Goal: Task Accomplishment & Management: Manage account settings

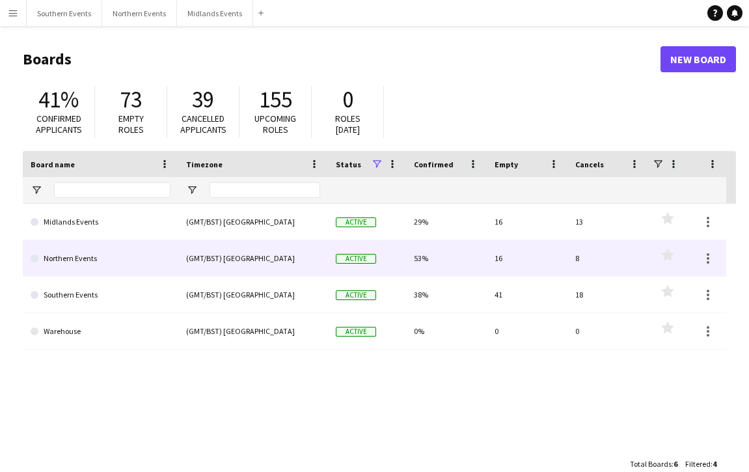
click at [146, 261] on link "Northern Events" at bounding box center [101, 258] width 140 height 36
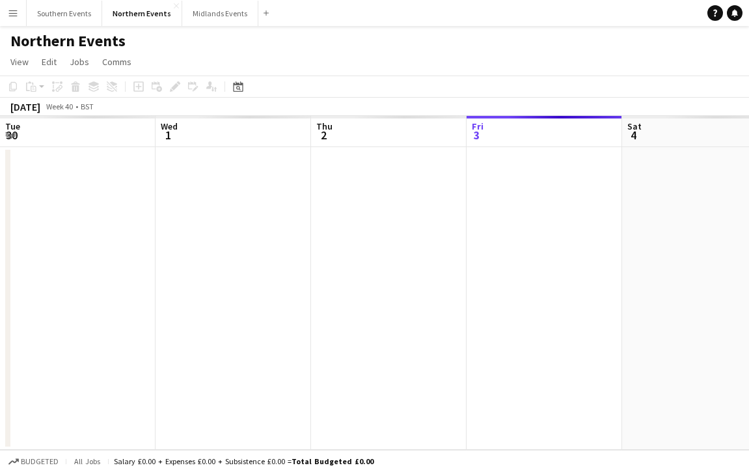
scroll to position [0, 311]
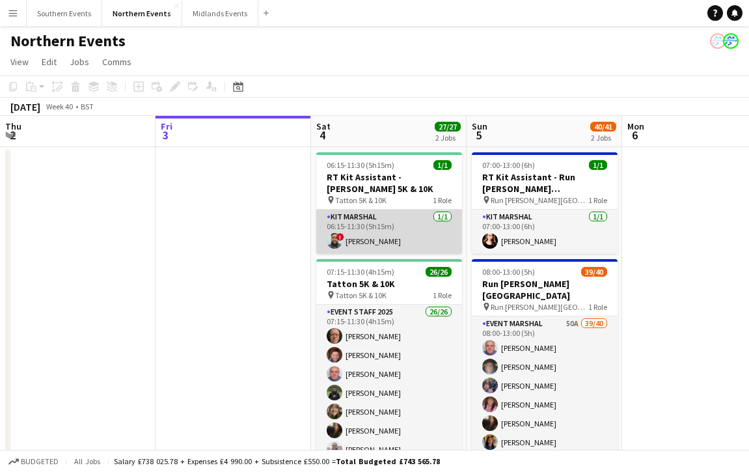
click at [380, 247] on app-card-role "Kit Marshal [DATE] 06:15-11:30 (5h15m) ! [PERSON_NAME]" at bounding box center [389, 232] width 146 height 44
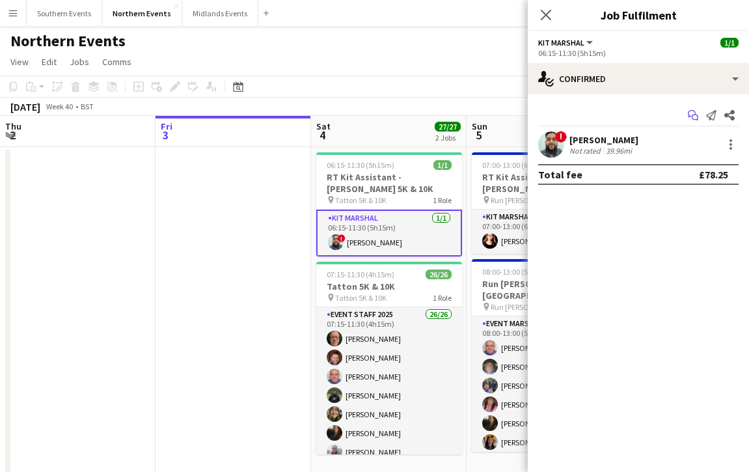
click at [700, 111] on app-icon "Start chat" at bounding box center [693, 115] width 18 height 18
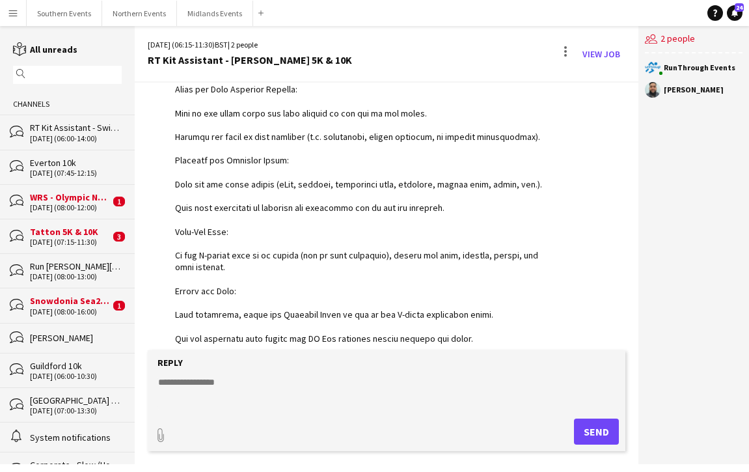
scroll to position [1260, 0]
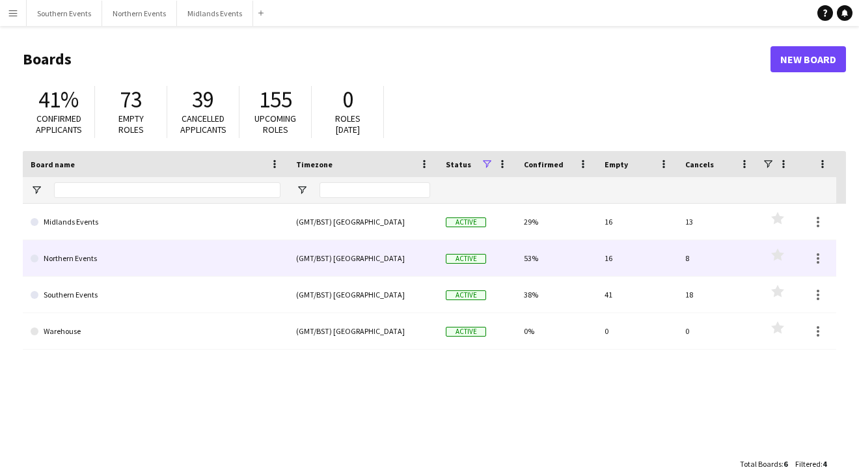
click at [107, 242] on link "Northern Events" at bounding box center [156, 258] width 250 height 36
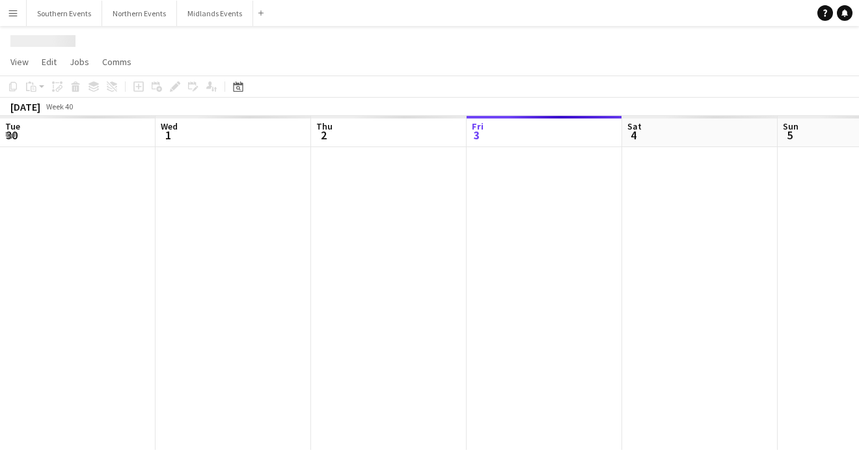
scroll to position [0, 311]
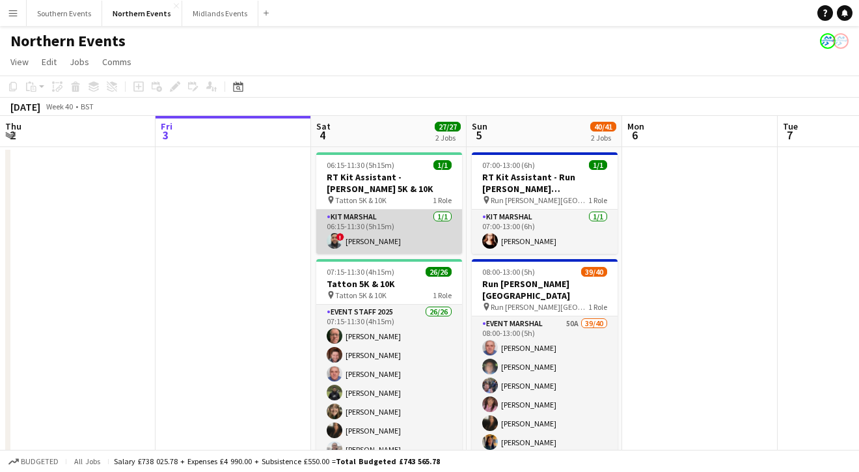
click at [409, 234] on app-card-role "Kit Marshal [DATE] 06:15-11:30 (5h15m) ! [PERSON_NAME]" at bounding box center [389, 232] width 146 height 44
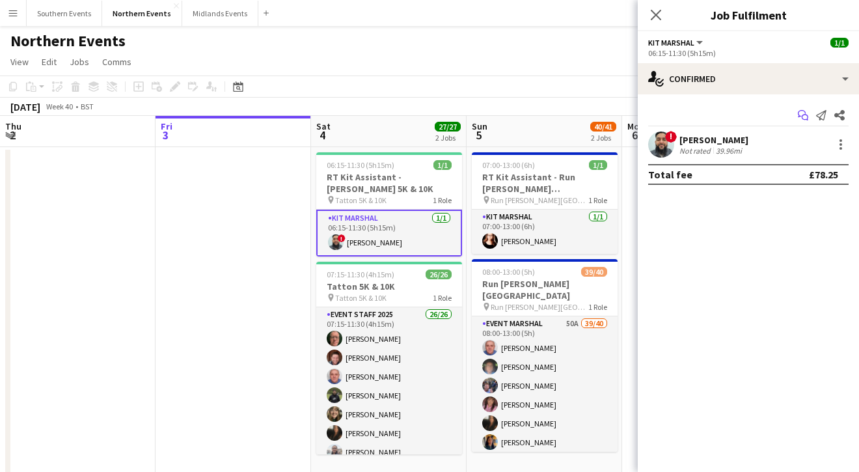
click at [802, 117] on icon at bounding box center [805, 118] width 7 height 7
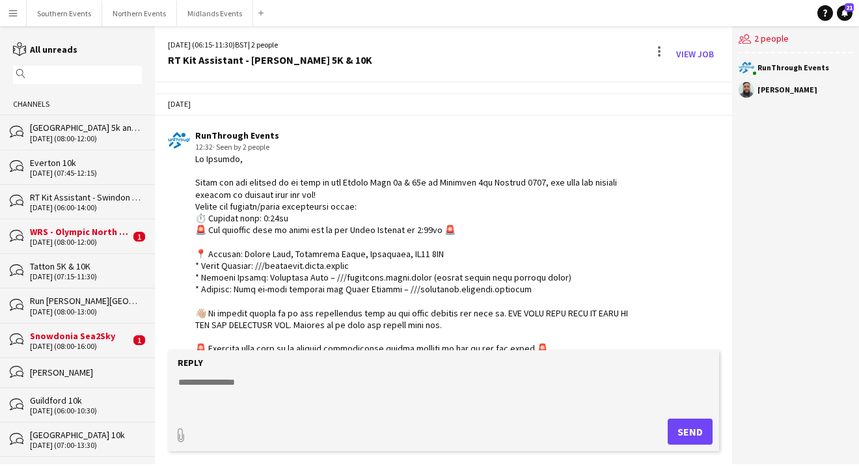
scroll to position [1, 0]
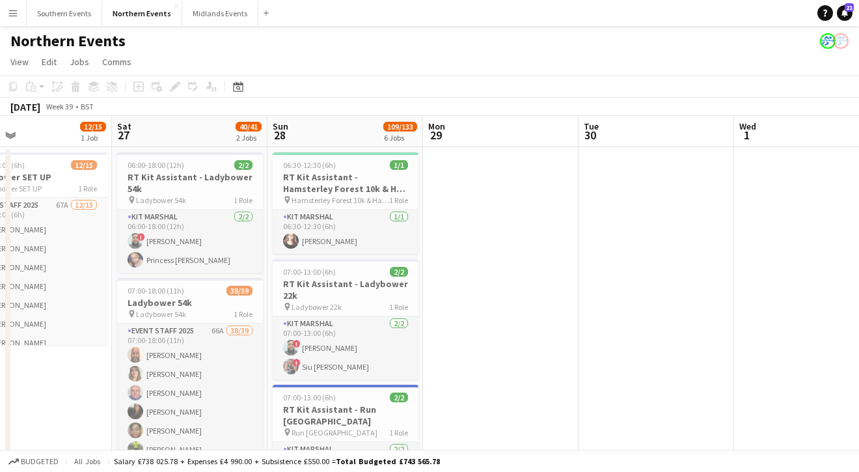
scroll to position [0, 331]
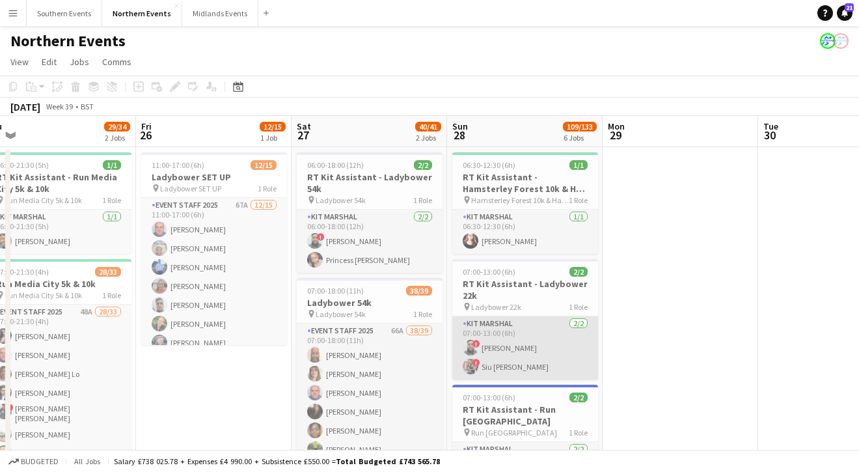
click at [499, 349] on app-card-role "Kit Marshal [DATE] 07:00-13:00 (6h) ! [PERSON_NAME] ! [PERSON_NAME] [PERSON_NAM…" at bounding box center [525, 347] width 146 height 63
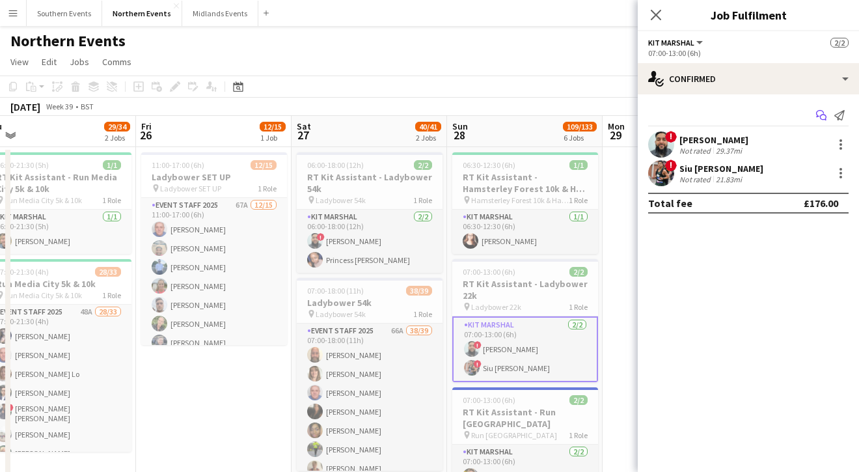
click at [820, 113] on icon "Start chat" at bounding box center [821, 115] width 10 height 10
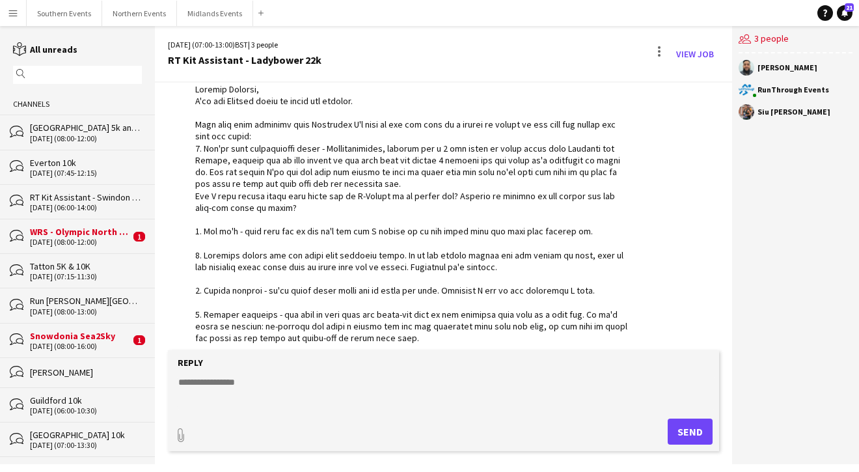
scroll to position [2452, 0]
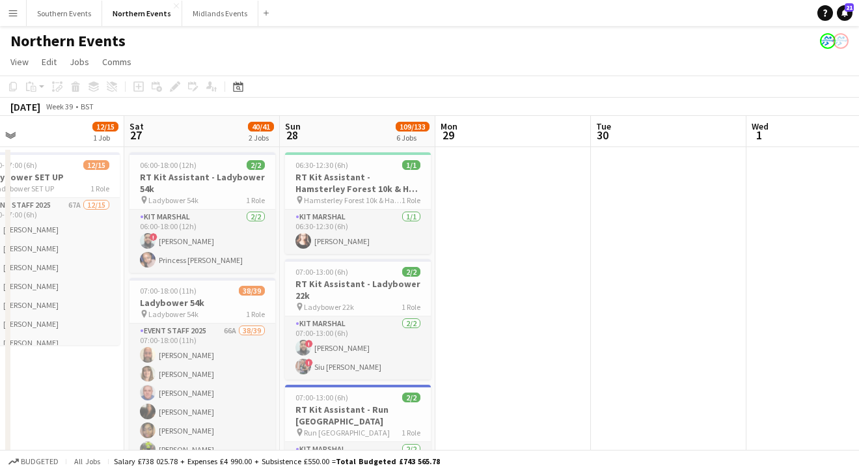
scroll to position [0, 399]
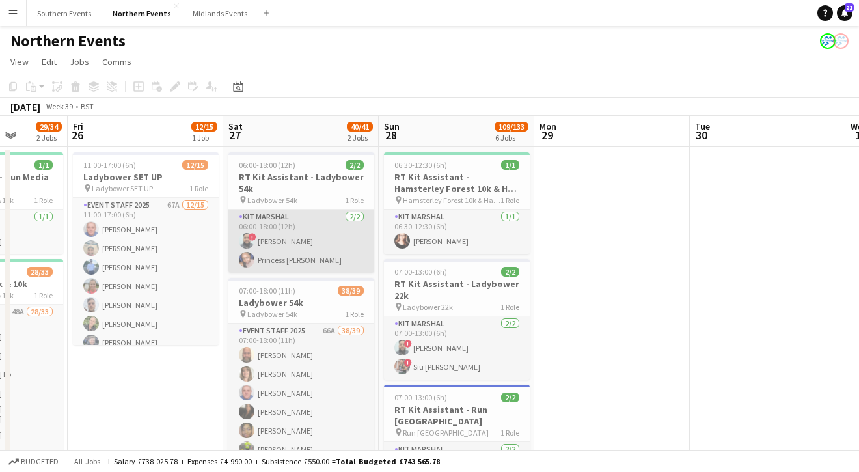
click at [292, 229] on app-card-role "Kit Marshal [DATE] 06:00-18:00 (12h) ! [PERSON_NAME] Princess [PERSON_NAME]" at bounding box center [302, 241] width 146 height 63
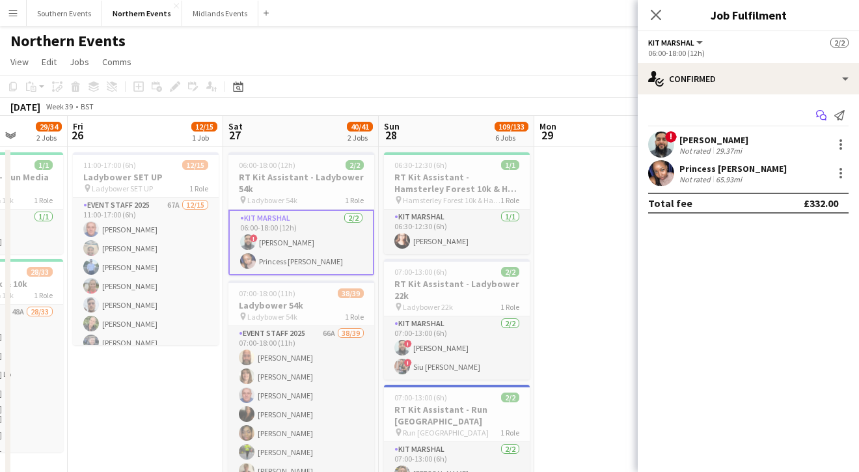
click at [817, 111] on icon at bounding box center [820, 113] width 8 height 7
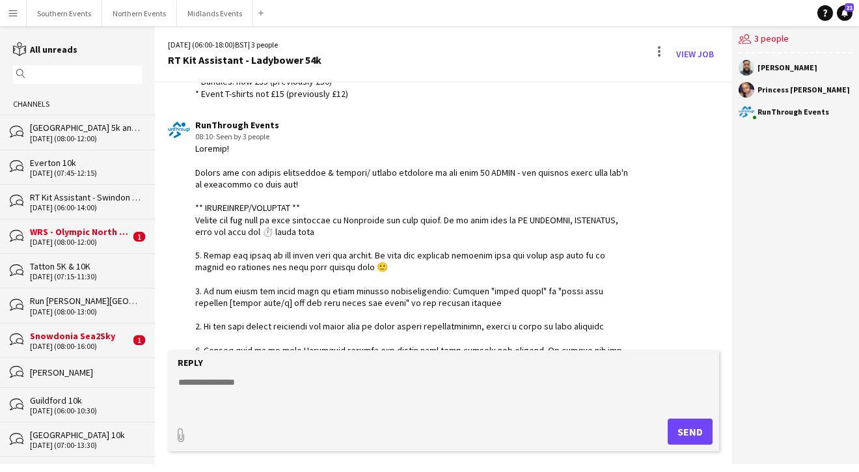
scroll to position [2183, 0]
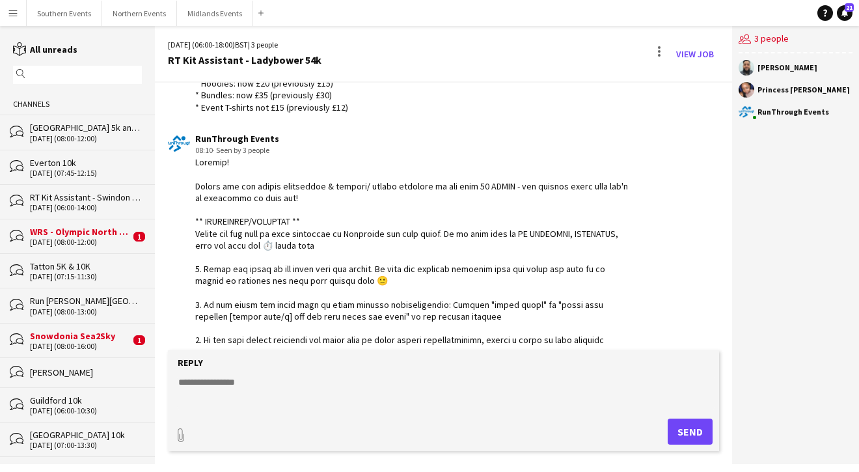
drag, startPoint x: 248, startPoint y: 330, endPoint x: 195, endPoint y: 141, distance: 196.0
click at [195, 156] on div at bounding box center [412, 304] width 435 height 296
copy div "Loremip! Dolors ame con adipis elitseddoe & tempori/ utlabo etdolore ma ali eni…"
click at [515, 166] on div at bounding box center [412, 304] width 435 height 296
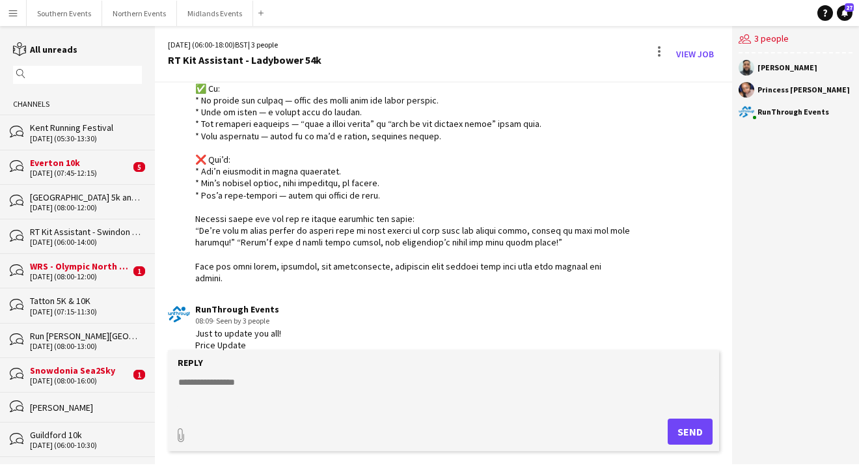
scroll to position [1899, 0]
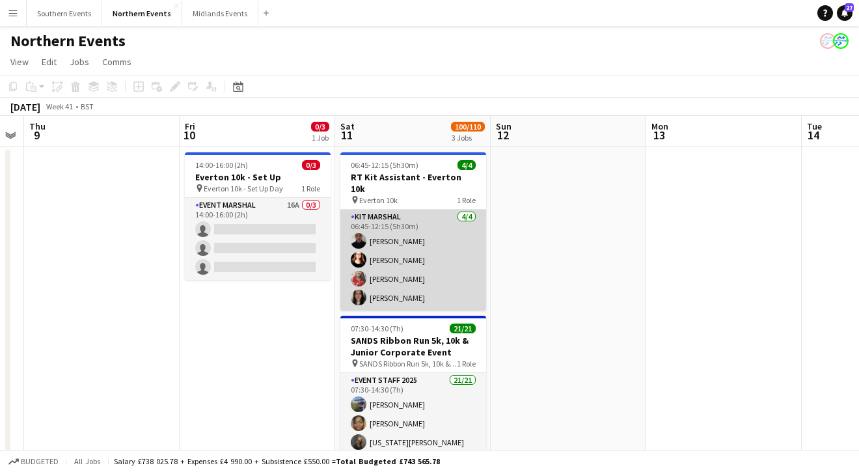
scroll to position [0, 449]
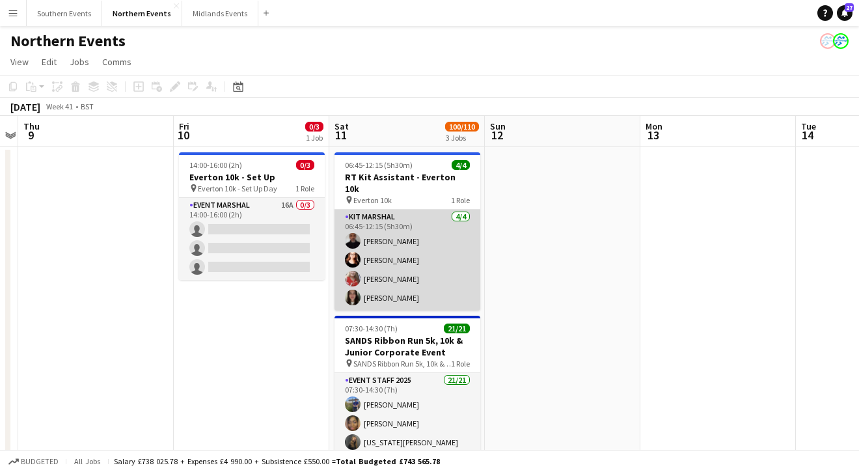
click at [428, 267] on app-card-role "Kit Marshal [DATE] 06:45-12:15 (5h30m) [PERSON_NAME] [PERSON_NAME] [PERSON_NAME…" at bounding box center [408, 260] width 146 height 101
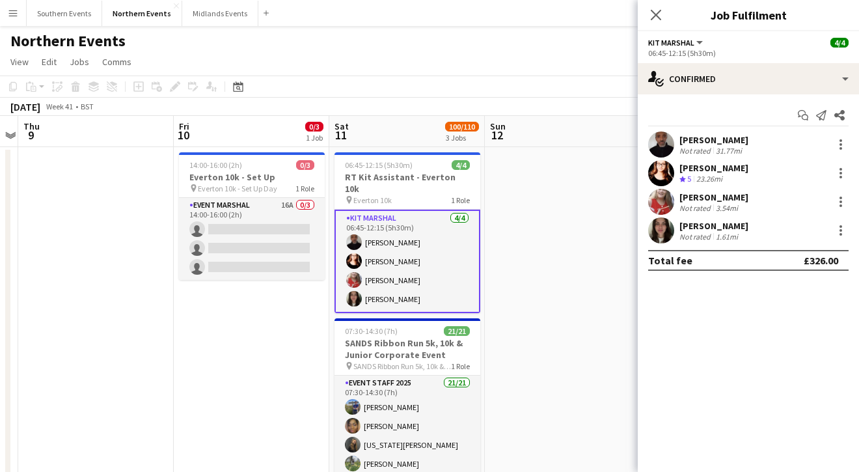
click at [655, 208] on app-user-avatar at bounding box center [661, 202] width 26 height 26
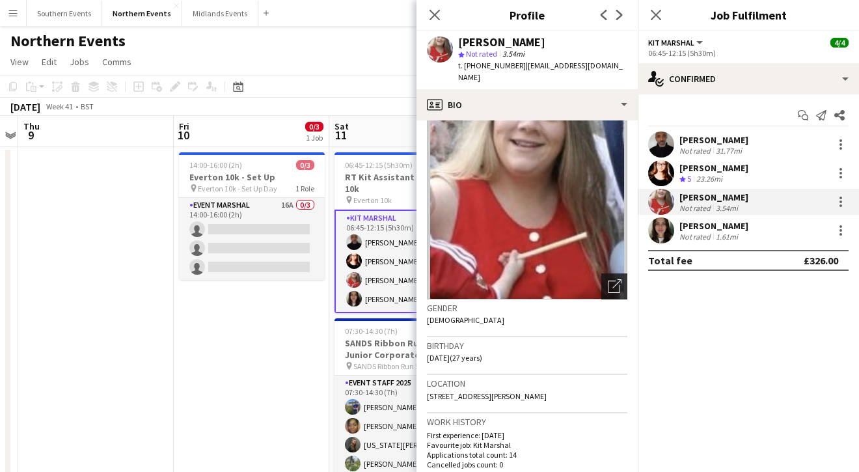
scroll to position [27, 0]
click at [659, 236] on app-user-avatar at bounding box center [661, 230] width 26 height 26
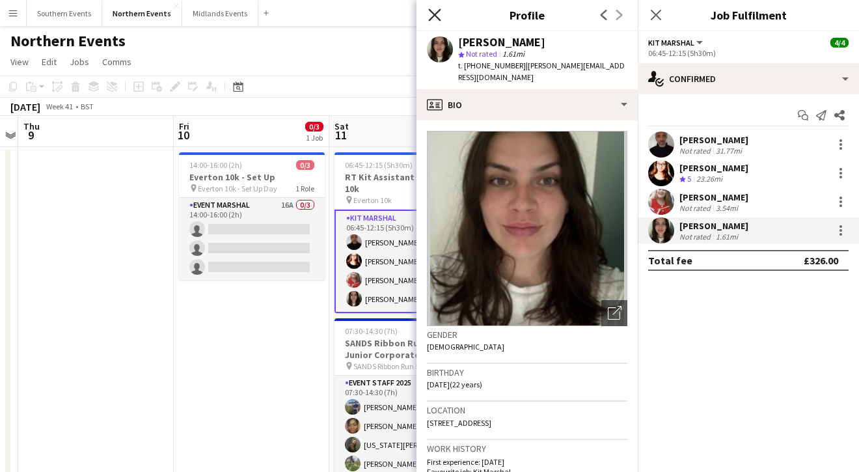
click at [436, 16] on icon at bounding box center [434, 14] width 12 height 12
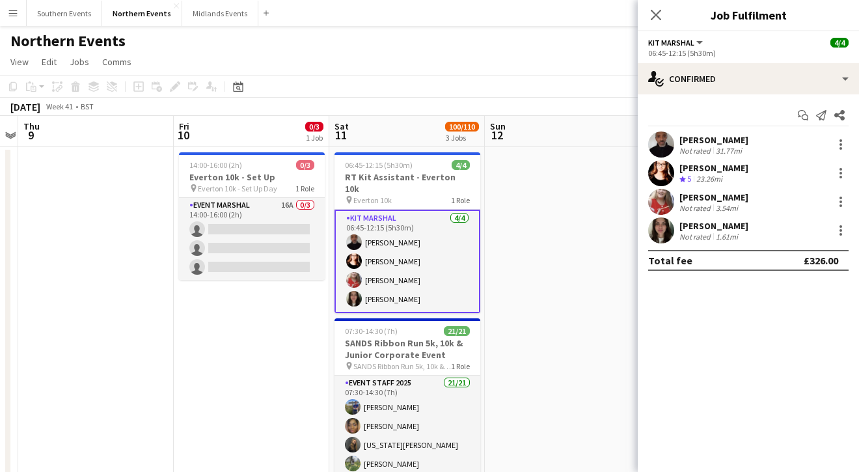
click at [513, 253] on app-date-cell at bounding box center [563, 440] width 156 height 587
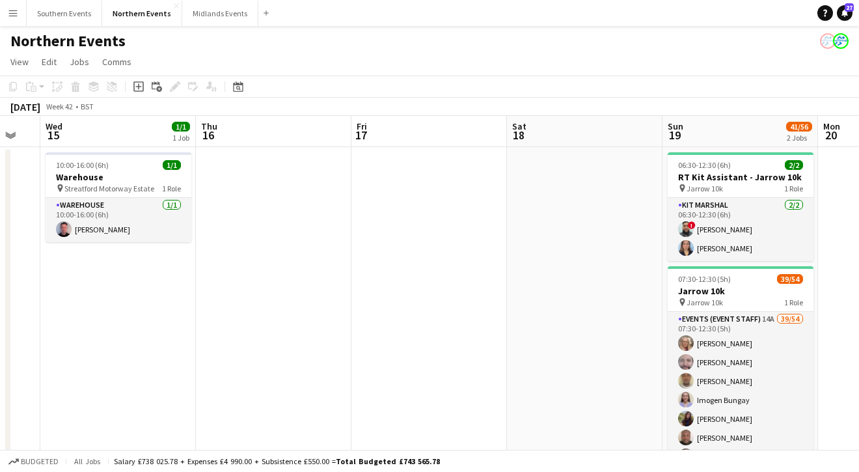
scroll to position [0, 590]
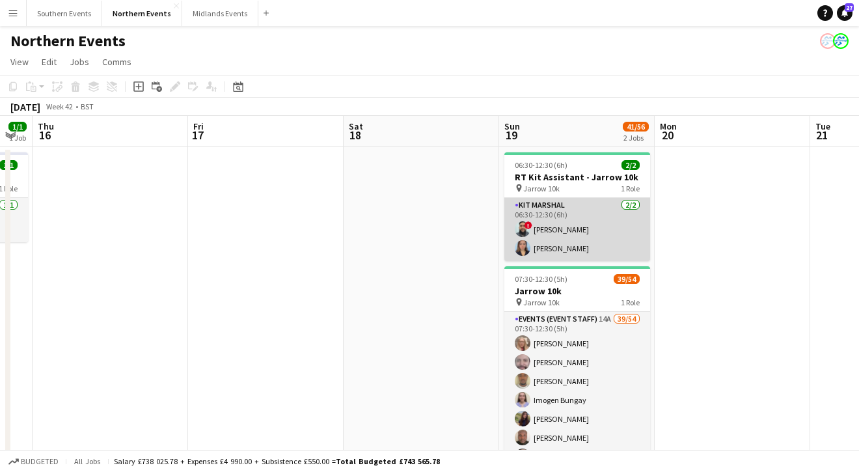
click at [580, 225] on app-card-role "Kit Marshal [DATE] 06:30-12:30 (6h) ! [PERSON_NAME] [PERSON_NAME]" at bounding box center [578, 229] width 146 height 63
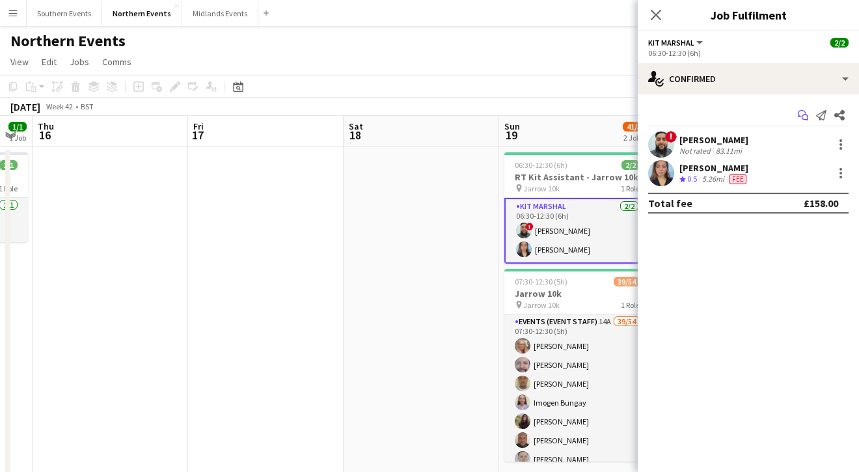
click at [807, 115] on icon "Start chat" at bounding box center [803, 115] width 10 height 10
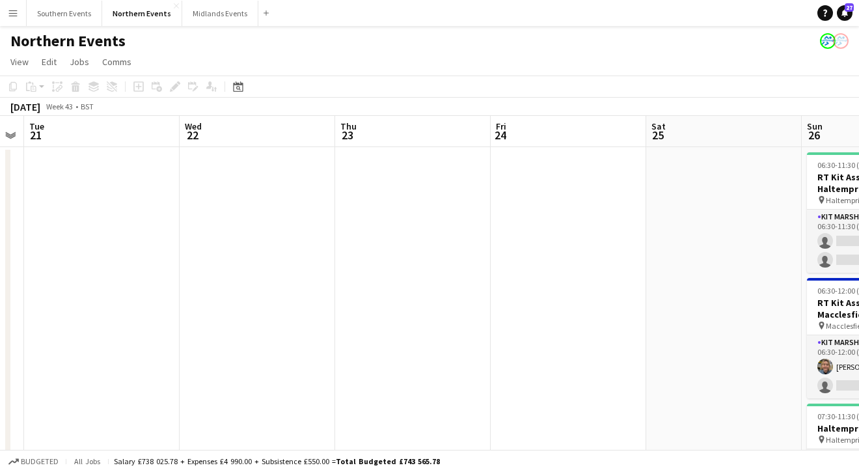
scroll to position [0, 347]
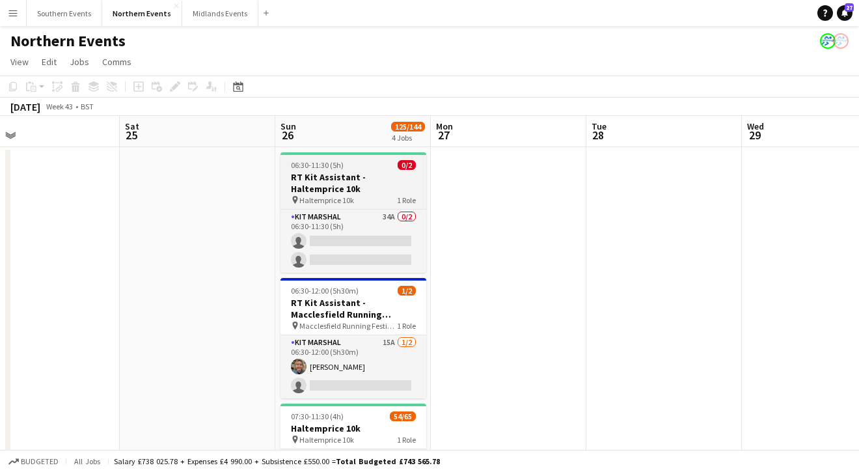
click at [378, 206] on app-job-card "06:30-11:30 (5h) 0/2 RT Kit Assistant - Haltemprice 10k pin Haltemprice 10k 1 R…" at bounding box center [354, 212] width 146 height 120
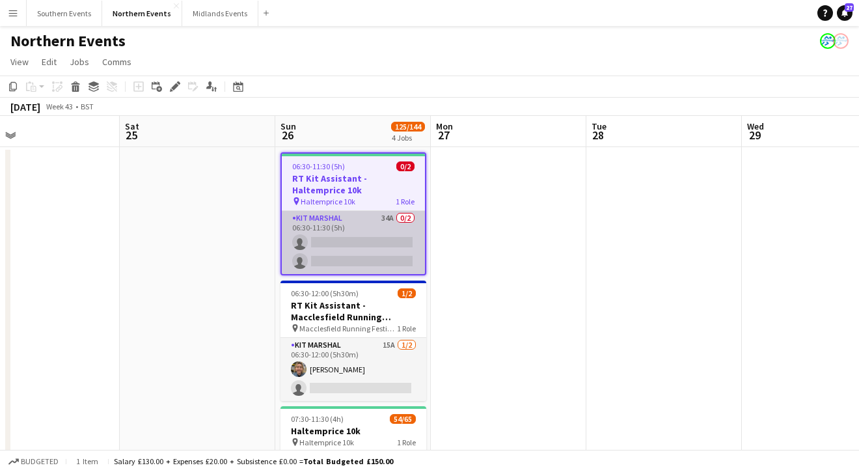
click at [391, 236] on app-card-role "Kit Marshal 34A 0/2 06:30-11:30 (5h) single-neutral-actions single-neutral-acti…" at bounding box center [353, 242] width 143 height 63
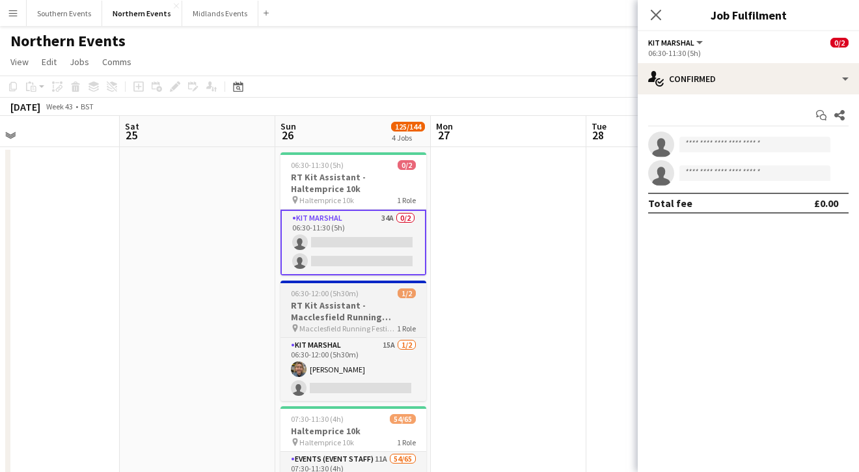
click at [383, 331] on span "Macclesfield Running Festival" at bounding box center [348, 329] width 98 height 10
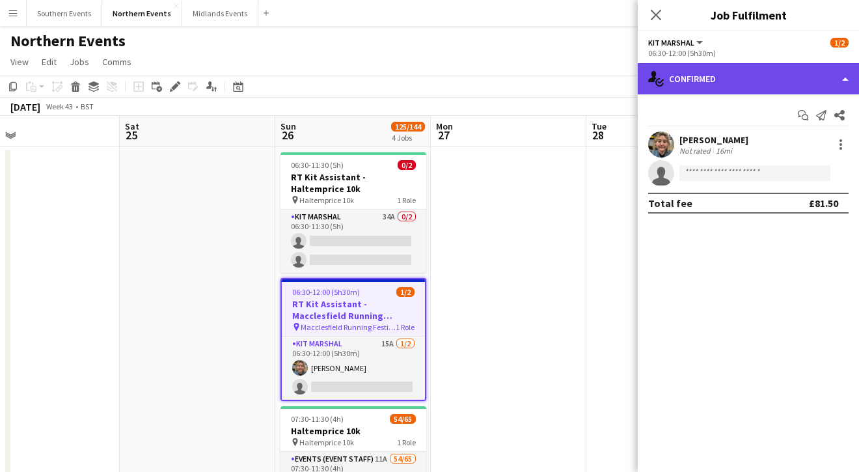
click at [775, 80] on div "single-neutral-actions-check-2 Confirmed" at bounding box center [748, 78] width 221 height 31
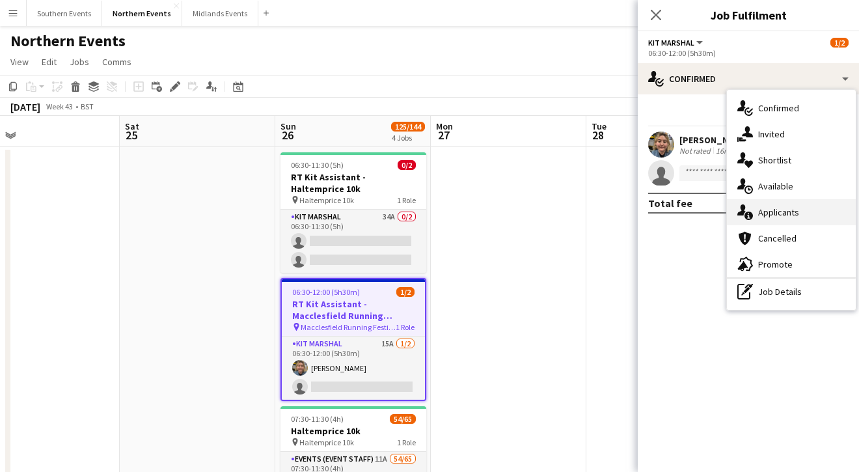
click at [783, 209] on span "Applicants" at bounding box center [778, 212] width 41 height 12
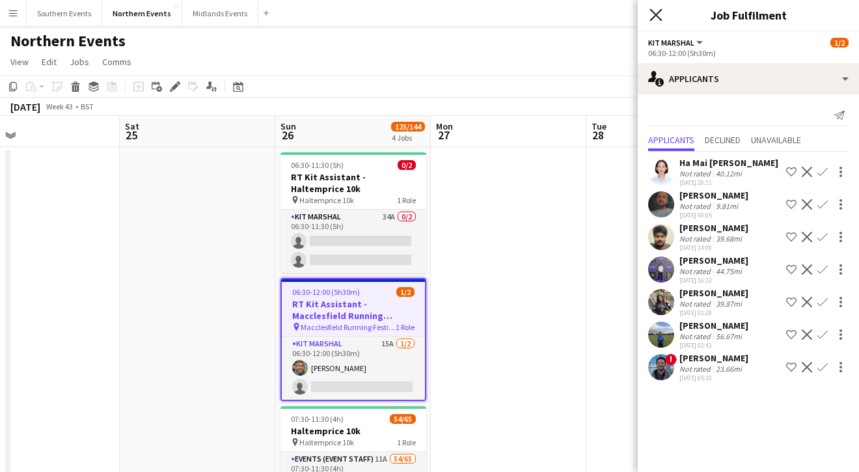
click at [657, 9] on icon "Close pop-in" at bounding box center [656, 14] width 12 height 12
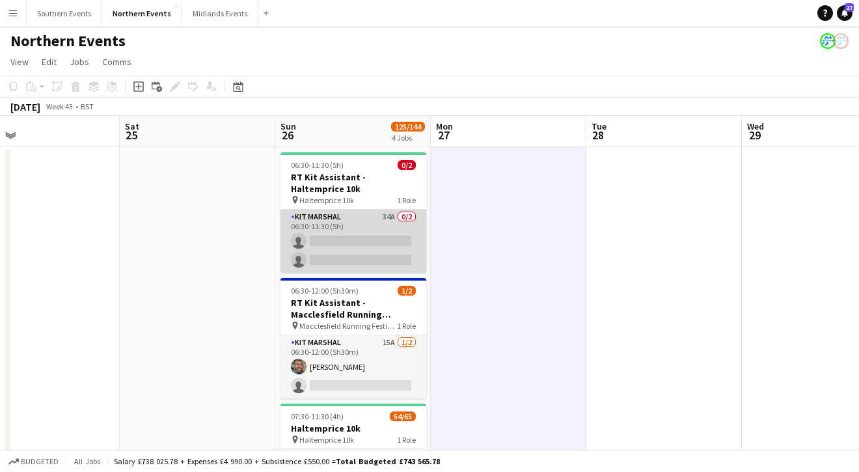
click at [388, 247] on app-card-role "Kit Marshal 34A 0/2 06:30-11:30 (5h) single-neutral-actions single-neutral-acti…" at bounding box center [354, 241] width 146 height 63
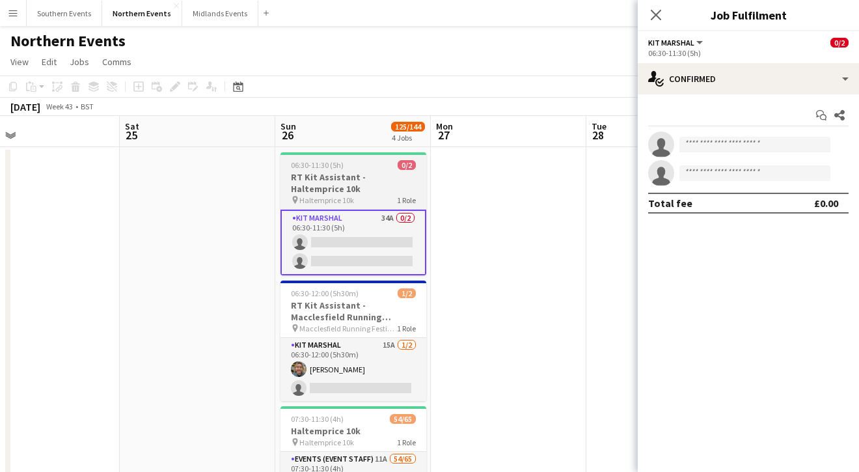
click at [377, 196] on div "pin Haltemprice 10k 1 Role" at bounding box center [354, 200] width 146 height 10
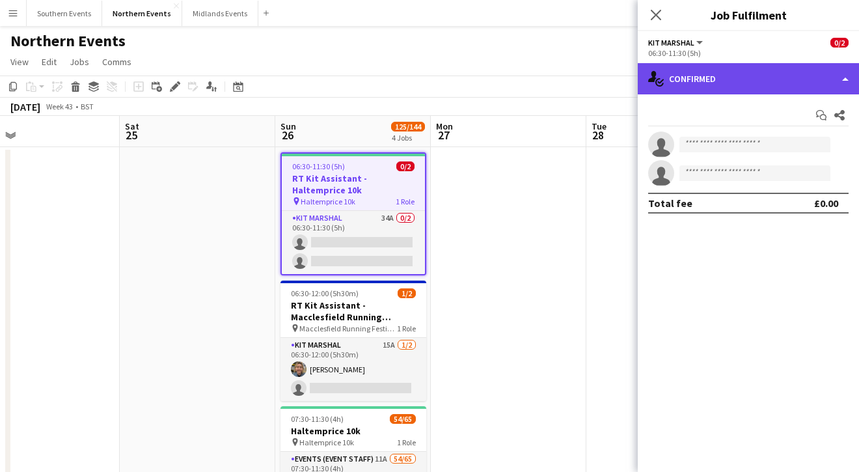
click at [757, 81] on div "single-neutral-actions-check-2 Confirmed" at bounding box center [748, 78] width 221 height 31
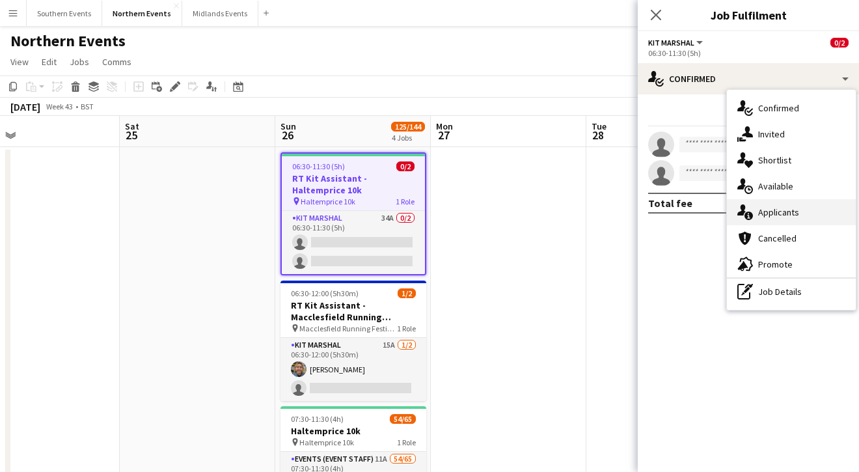
click at [767, 212] on span "Applicants" at bounding box center [778, 212] width 41 height 12
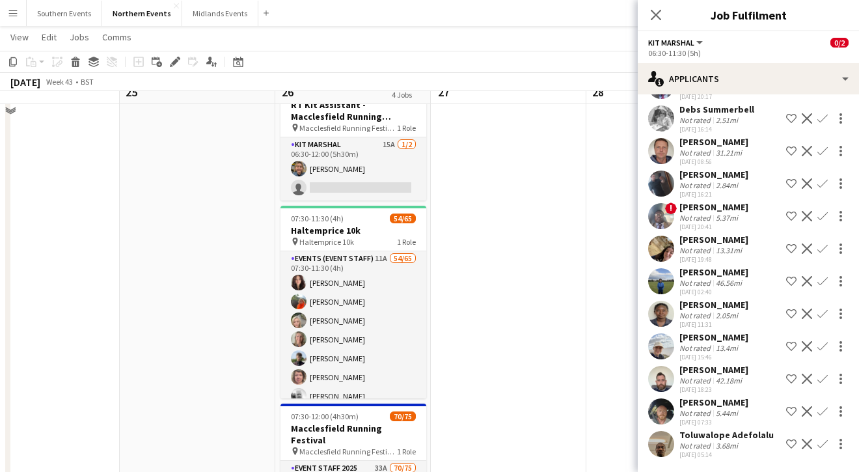
scroll to position [243, 0]
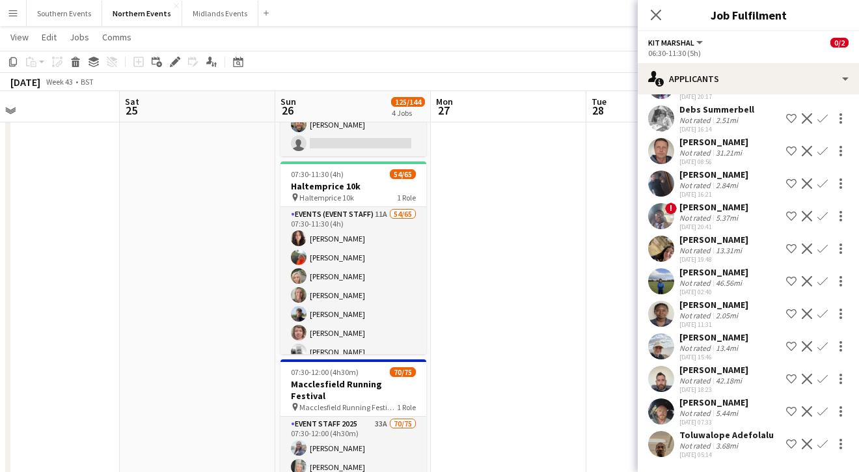
click at [670, 338] on app-user-avatar at bounding box center [661, 346] width 26 height 26
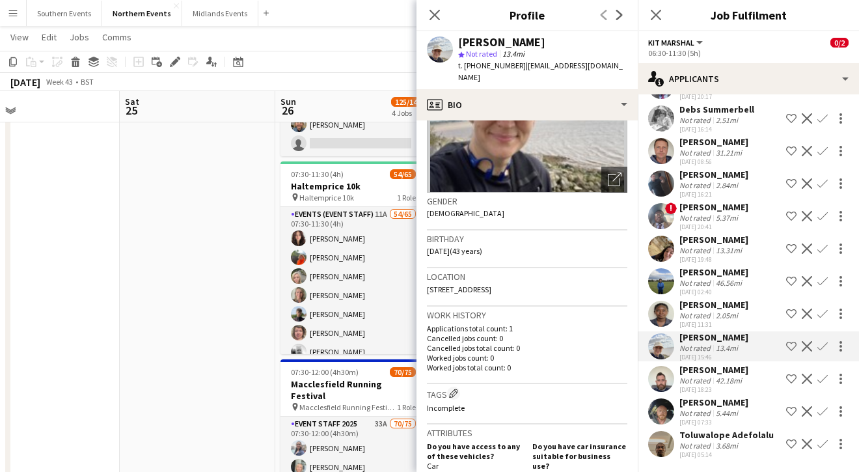
scroll to position [0, 0]
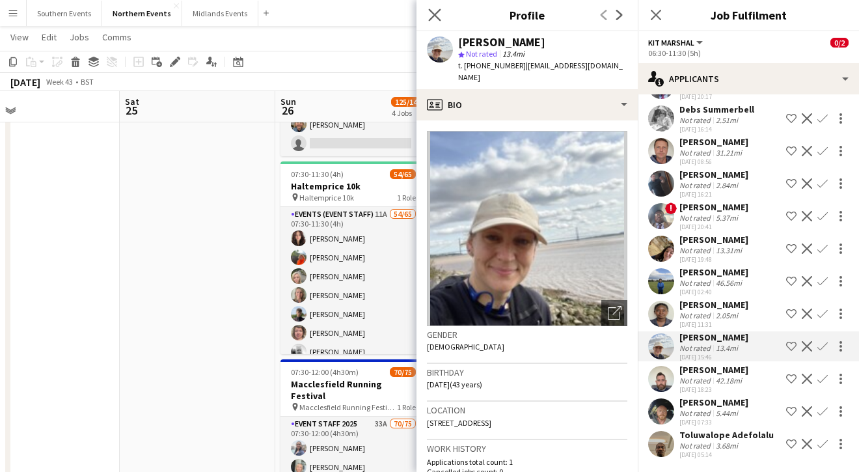
click at [441, 16] on app-icon "Close pop-in" at bounding box center [435, 15] width 19 height 19
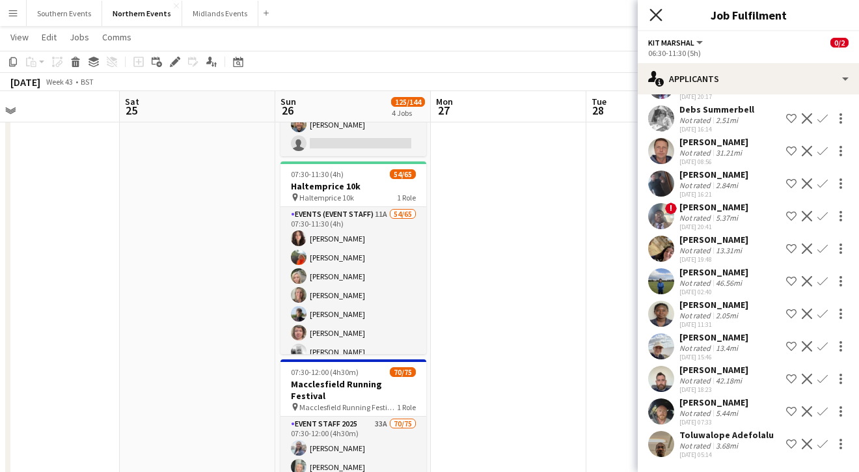
click at [656, 19] on icon "Close pop-in" at bounding box center [656, 14] width 12 height 12
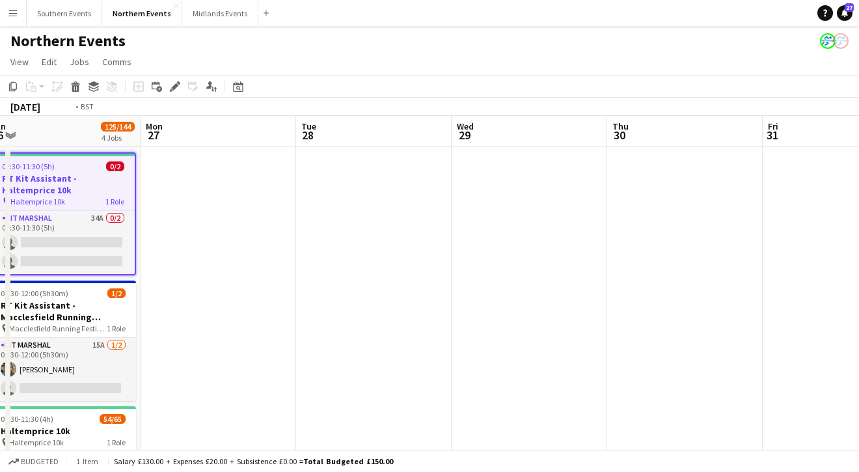
scroll to position [0, 367]
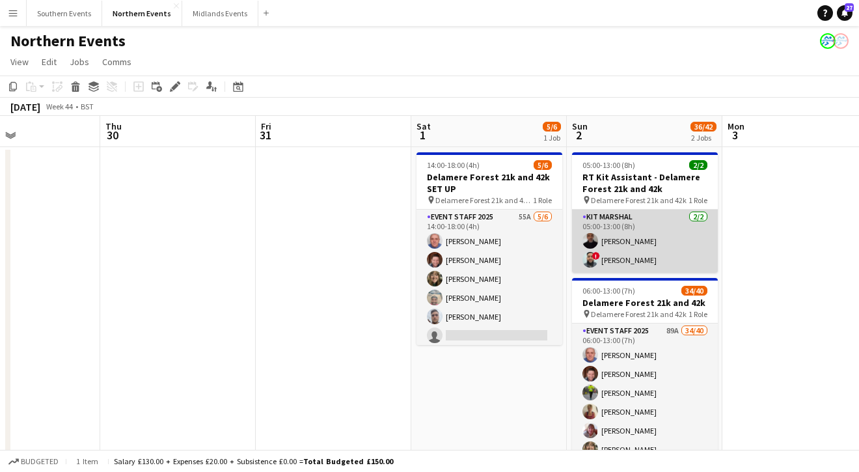
click at [678, 253] on app-card-role "Kit Marshal [DATE] 05:00-13:00 (8h) [PERSON_NAME] ! [PERSON_NAME]" at bounding box center [645, 241] width 146 height 63
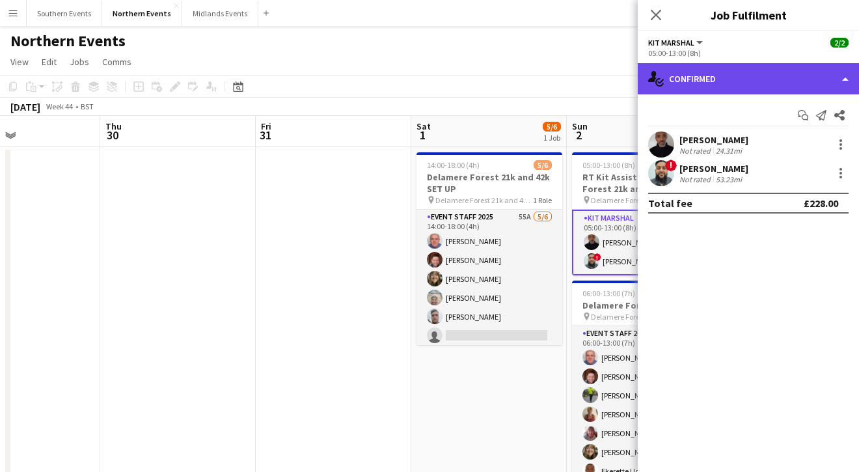
click at [780, 92] on div "single-neutral-actions-check-2 Confirmed" at bounding box center [748, 78] width 221 height 31
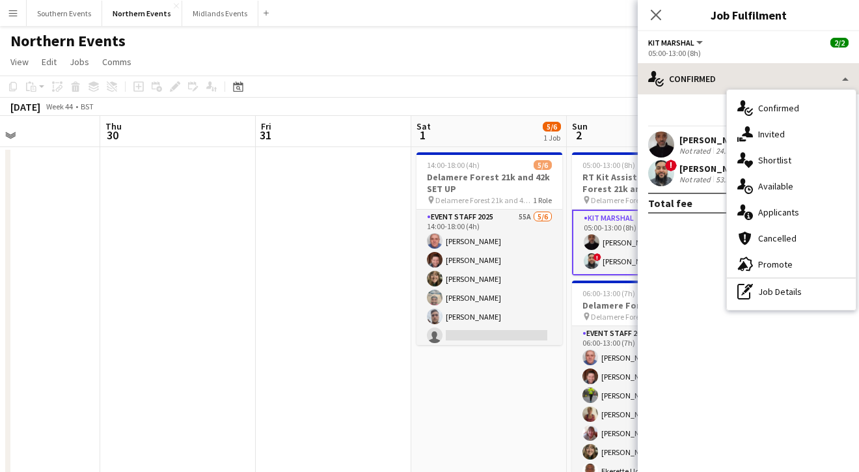
click at [780, 92] on div "single-neutral-actions-check-2 Confirmed single-neutral-actions-share-1 Invited…" at bounding box center [791, 200] width 129 height 220
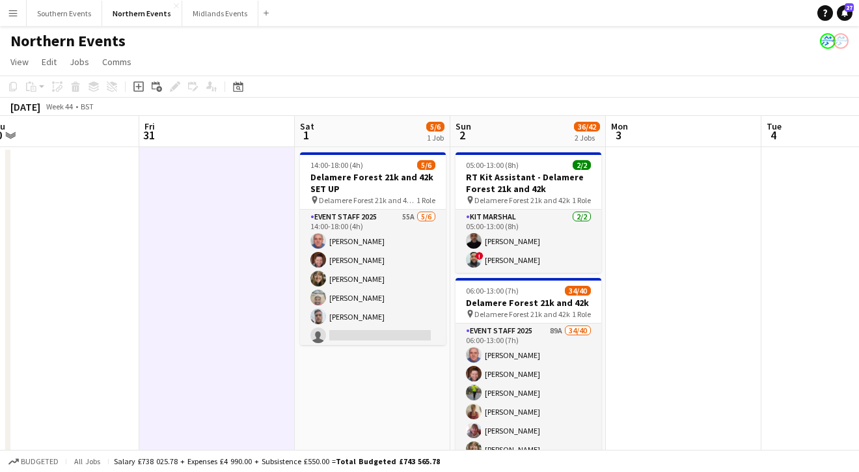
scroll to position [0, 555]
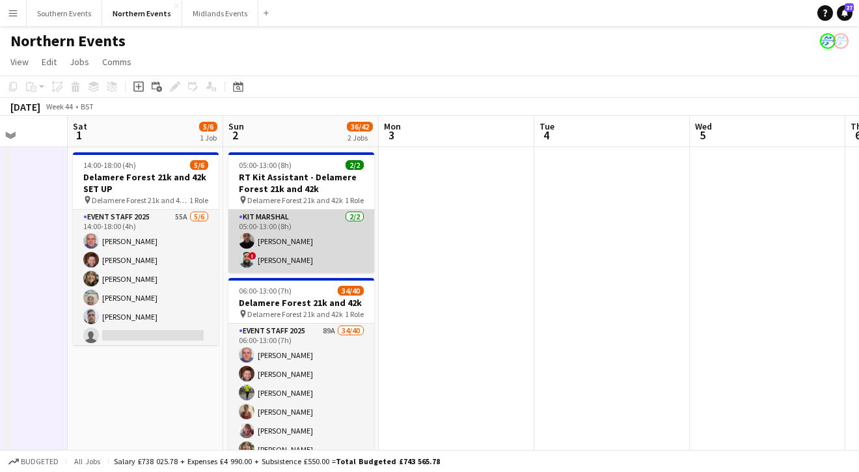
click at [330, 246] on app-card-role "Kit Marshal [DATE] 05:00-13:00 (8h) [PERSON_NAME] ! [PERSON_NAME]" at bounding box center [302, 241] width 146 height 63
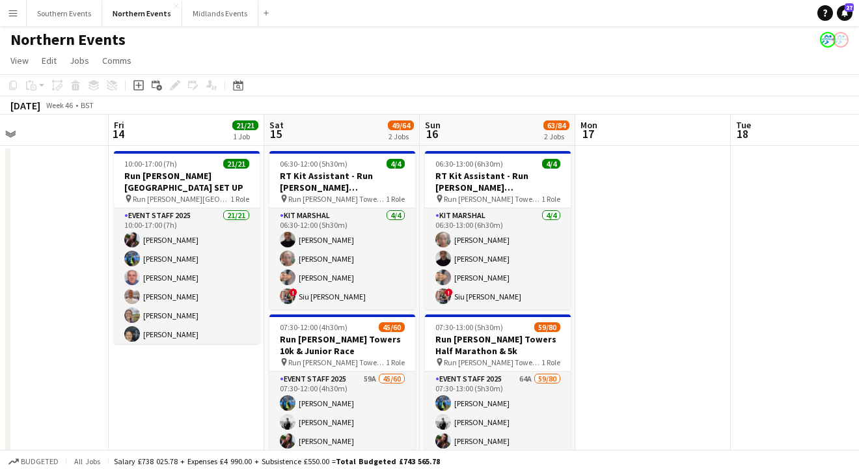
scroll to position [0, 547]
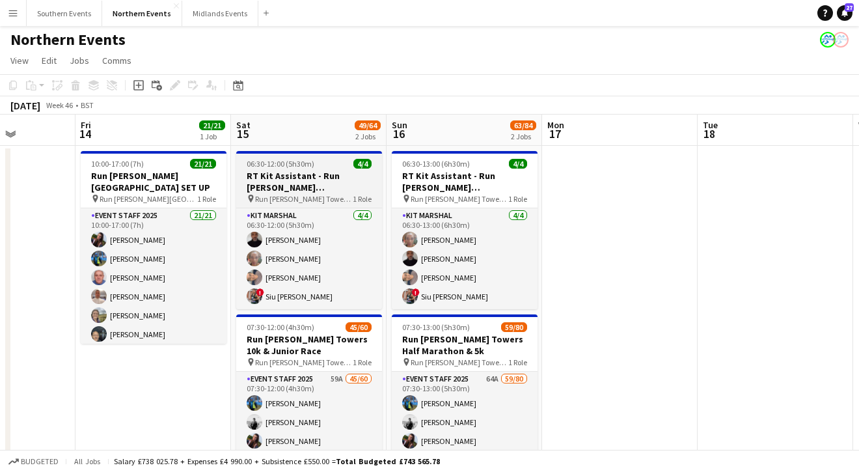
click at [337, 187] on h3 "RT Kit Assistant - Run [PERSON_NAME][GEOGRAPHIC_DATA] 10k & Junior Race" at bounding box center [309, 181] width 146 height 23
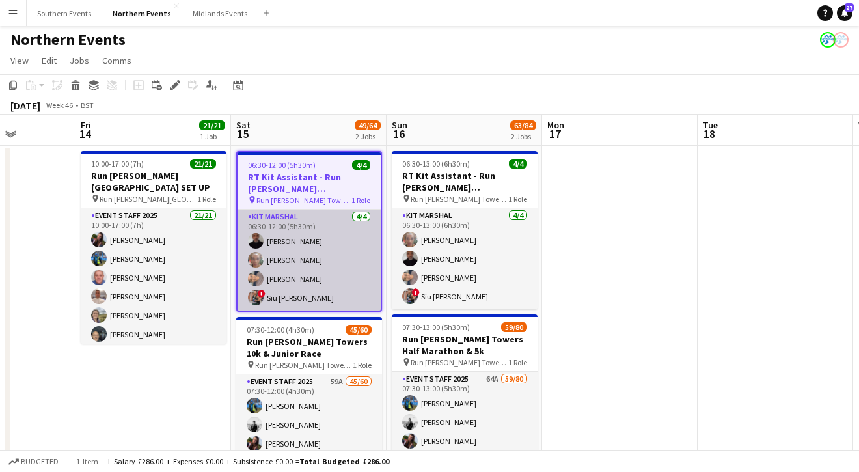
click at [351, 226] on app-card-role "Kit Marshal [DATE] 06:30-12:00 (5h30m) [PERSON_NAME] [PERSON_NAME] [PERSON_NAME…" at bounding box center [309, 260] width 143 height 101
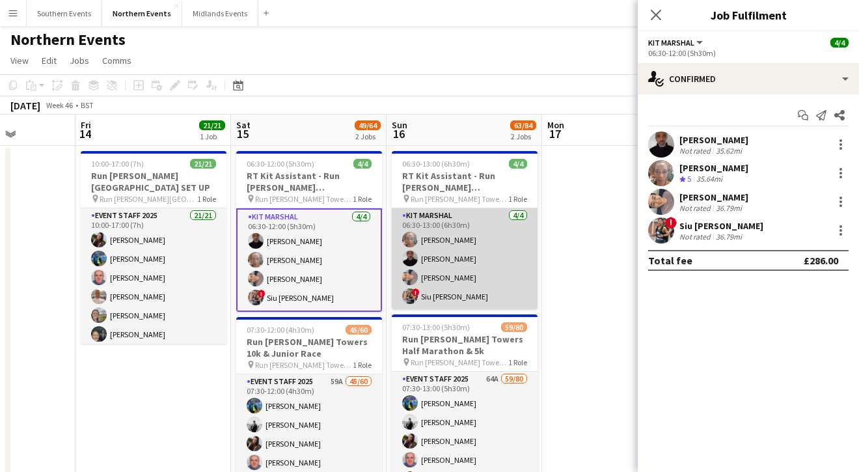
click at [488, 262] on app-card-role "Kit Marshal [DATE] 06:30-13:00 (6h30m) [PERSON_NAME] [PERSON_NAME] [PERSON_NAME…" at bounding box center [465, 258] width 146 height 101
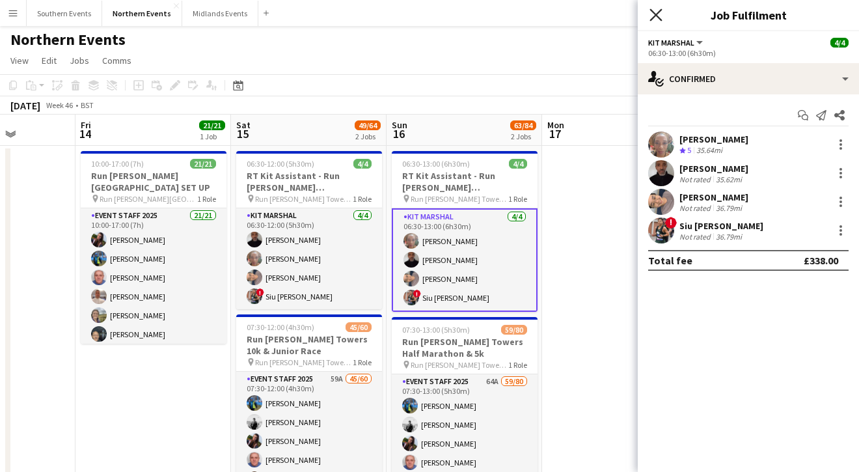
click at [653, 16] on icon "Close pop-in" at bounding box center [656, 14] width 12 height 12
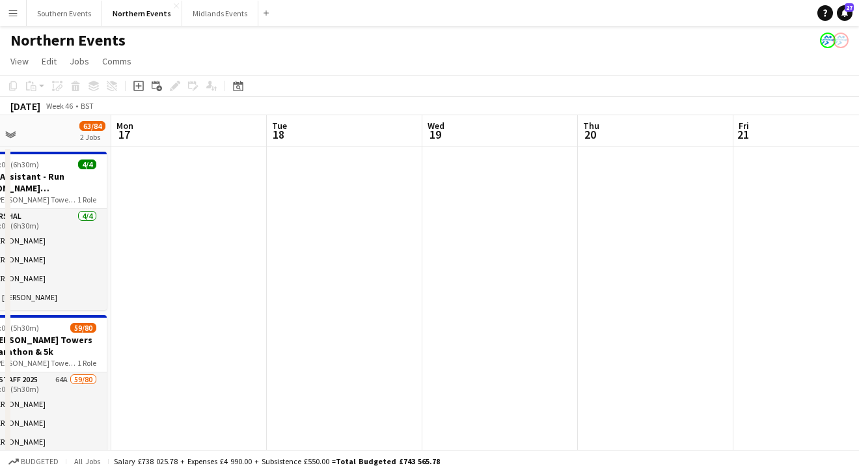
scroll to position [0, 331]
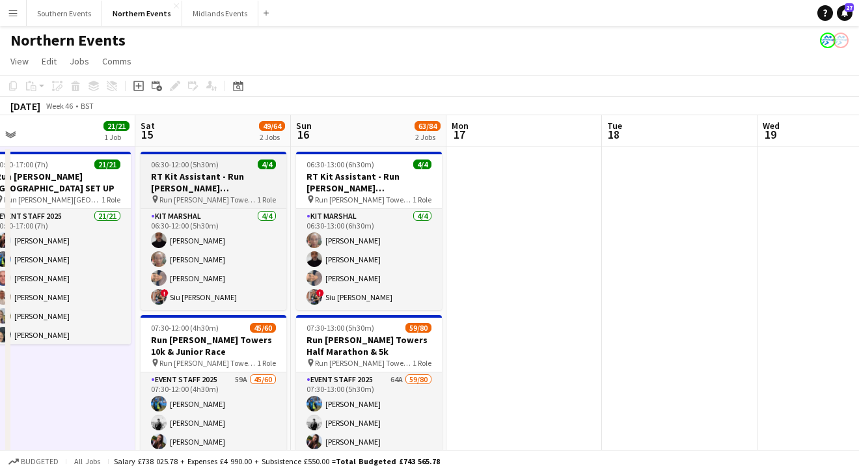
click at [217, 189] on h3 "RT Kit Assistant - Run [PERSON_NAME][GEOGRAPHIC_DATA] 10k & Junior Race" at bounding box center [214, 182] width 146 height 23
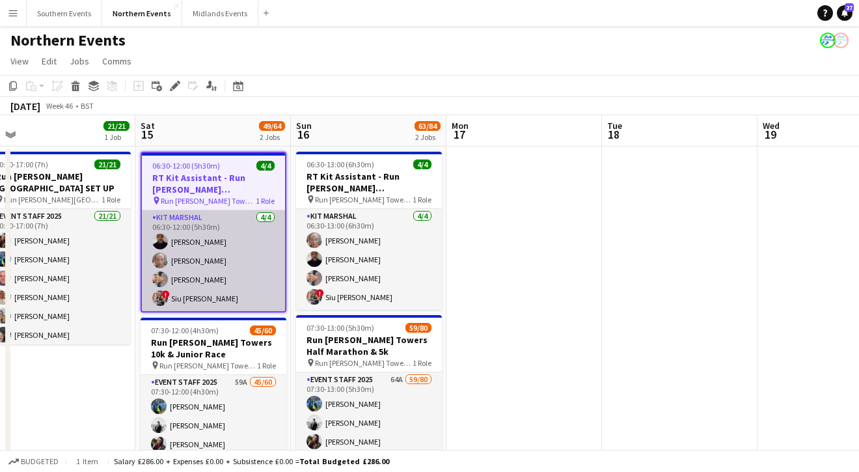
click at [231, 243] on app-card-role "Kit Marshal [DATE] 06:30-12:00 (5h30m) [PERSON_NAME] [PERSON_NAME] [PERSON_NAME…" at bounding box center [213, 260] width 143 height 101
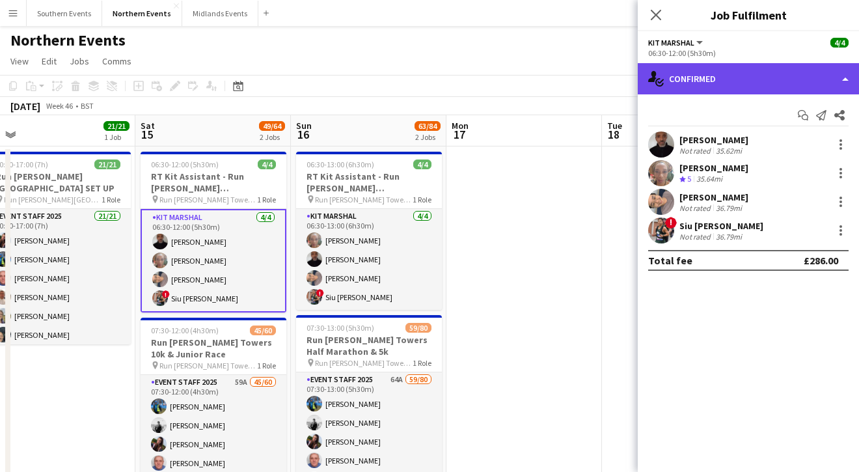
click at [728, 80] on div "single-neutral-actions-check-2 Confirmed" at bounding box center [748, 78] width 221 height 31
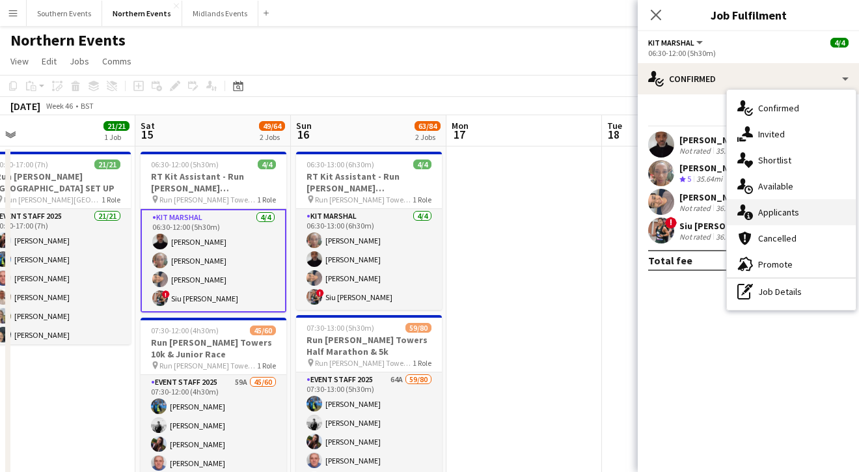
click at [758, 210] on span "Applicants" at bounding box center [778, 212] width 41 height 12
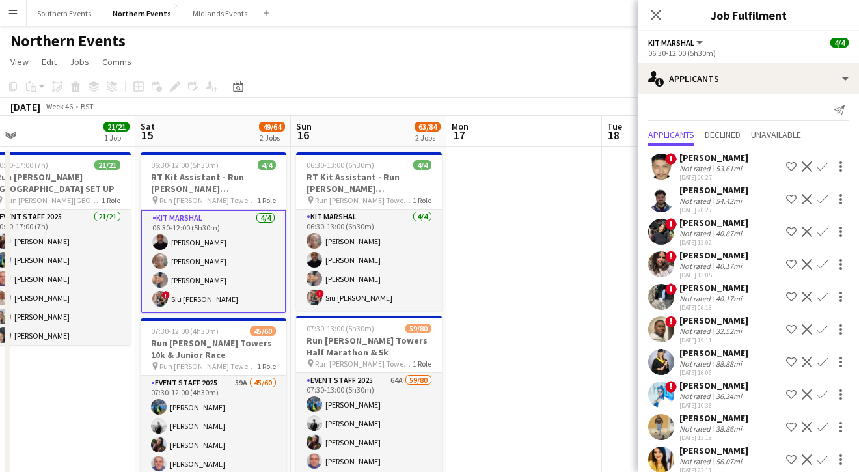
scroll to position [0, 0]
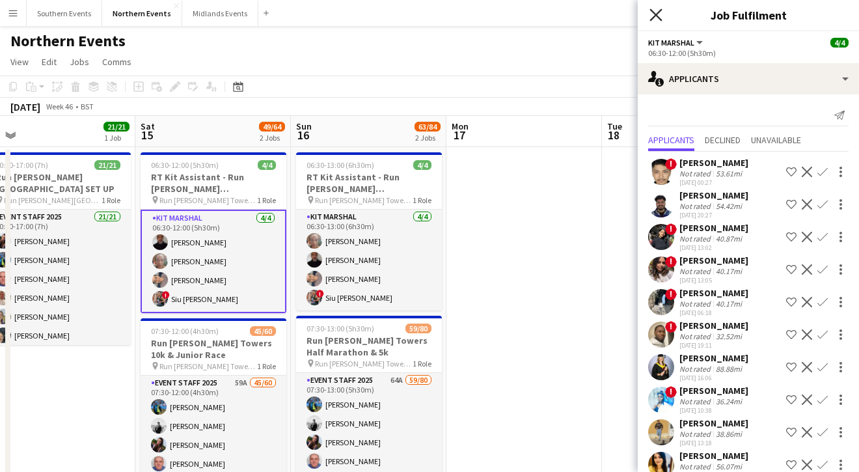
click at [658, 14] on icon "Close pop-in" at bounding box center [656, 14] width 12 height 12
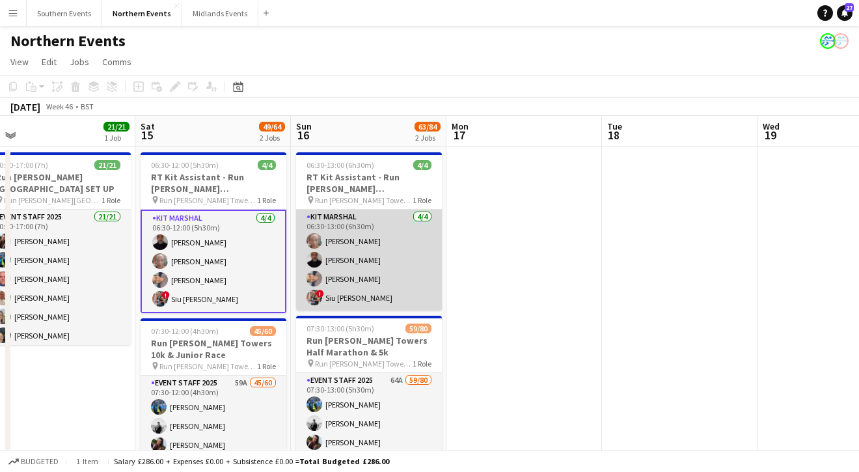
click at [364, 258] on app-card-role "Kit Marshal [DATE] 06:30-13:00 (6h30m) [PERSON_NAME] [PERSON_NAME] [PERSON_NAME…" at bounding box center [369, 260] width 146 height 101
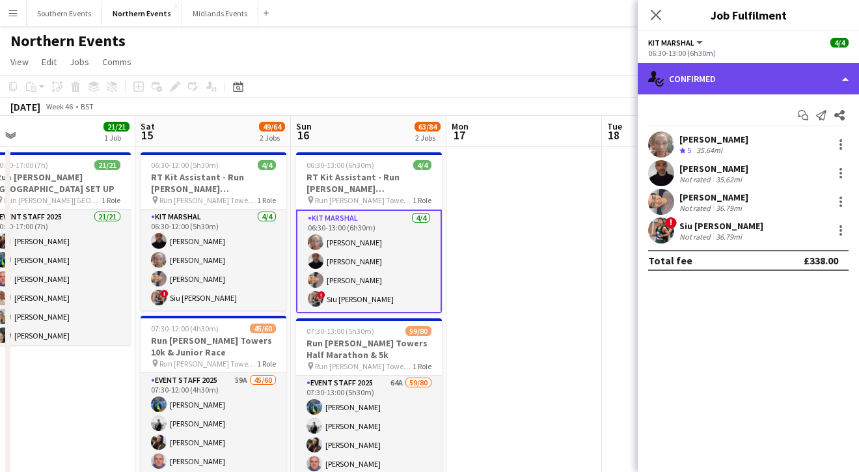
click at [782, 92] on div "single-neutral-actions-check-2 Confirmed" at bounding box center [748, 78] width 221 height 31
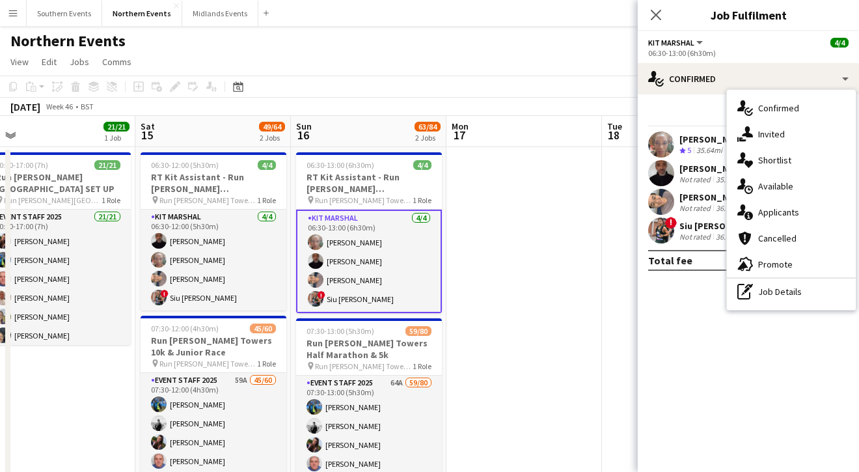
click at [766, 209] on span "Applicants" at bounding box center [778, 212] width 41 height 12
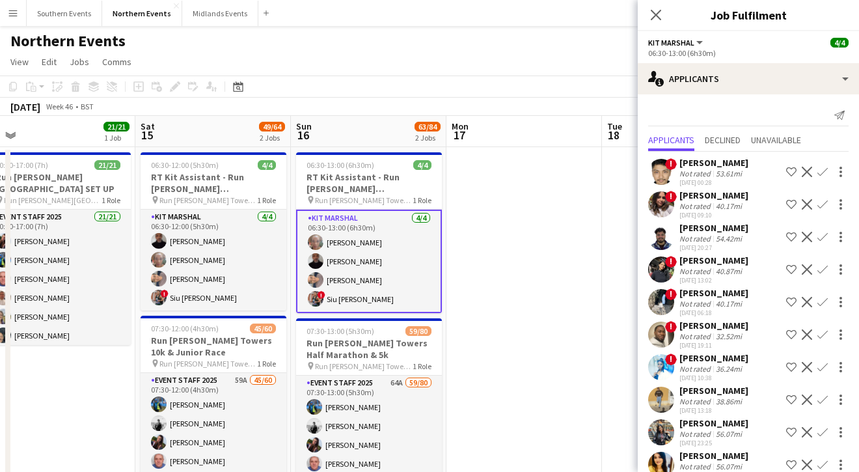
click at [669, 170] on app-user-avatar at bounding box center [661, 172] width 26 height 26
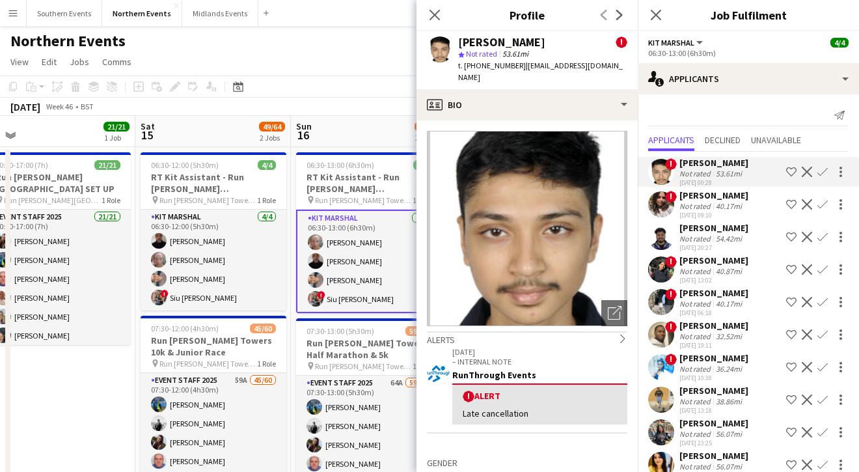
click at [667, 210] on app-user-avatar at bounding box center [661, 204] width 26 height 26
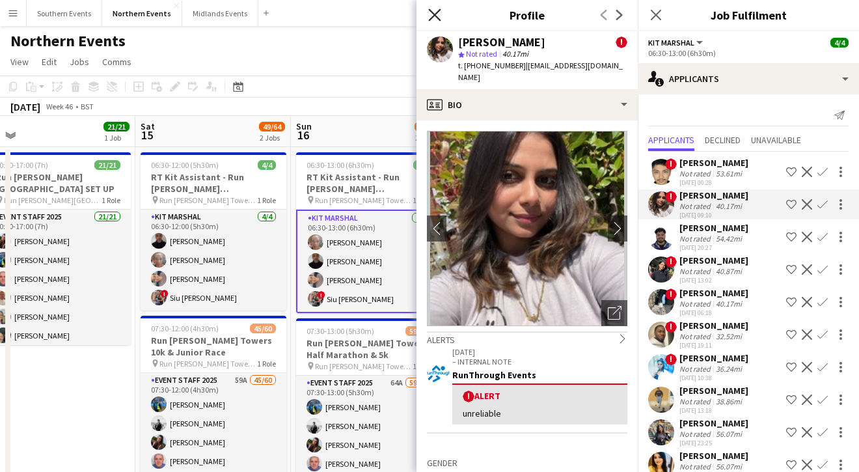
click at [437, 17] on icon at bounding box center [434, 14] width 12 height 12
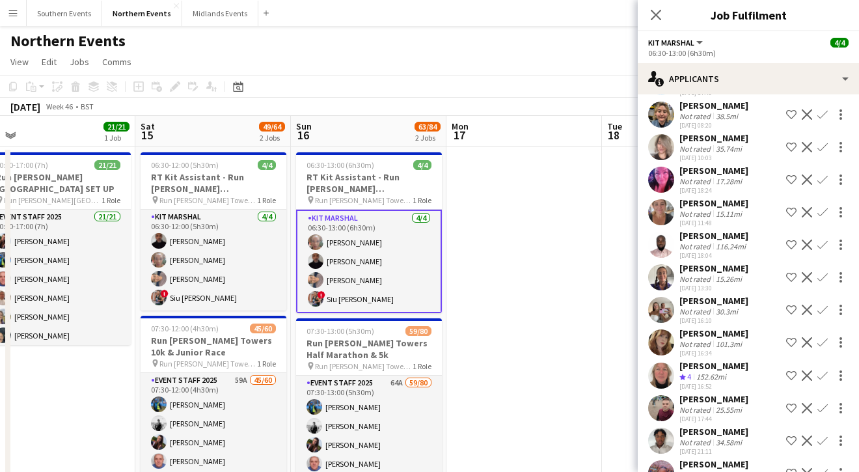
scroll to position [882, 0]
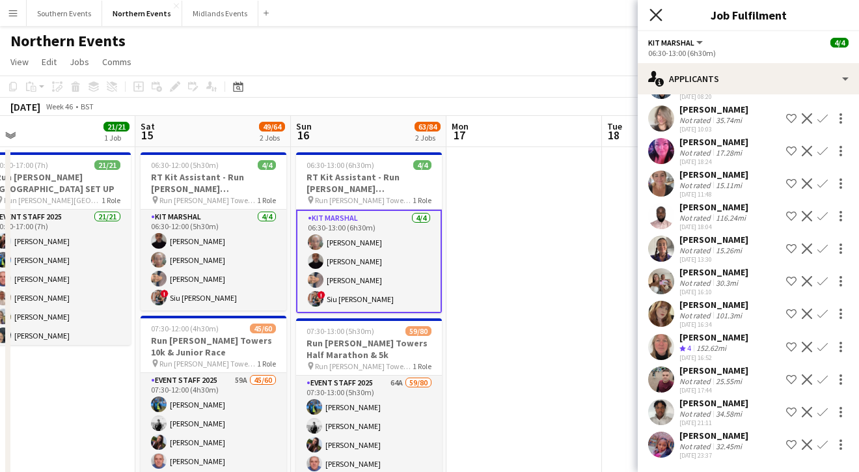
click at [654, 20] on icon "Close pop-in" at bounding box center [656, 14] width 12 height 12
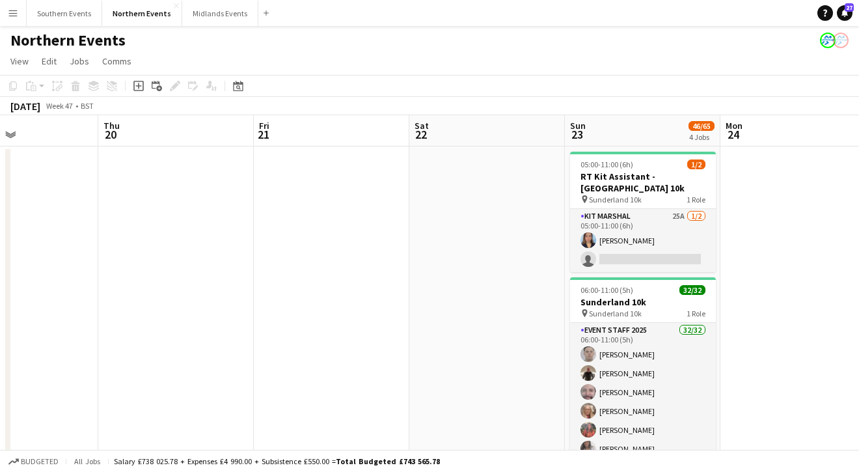
scroll to position [0, 581]
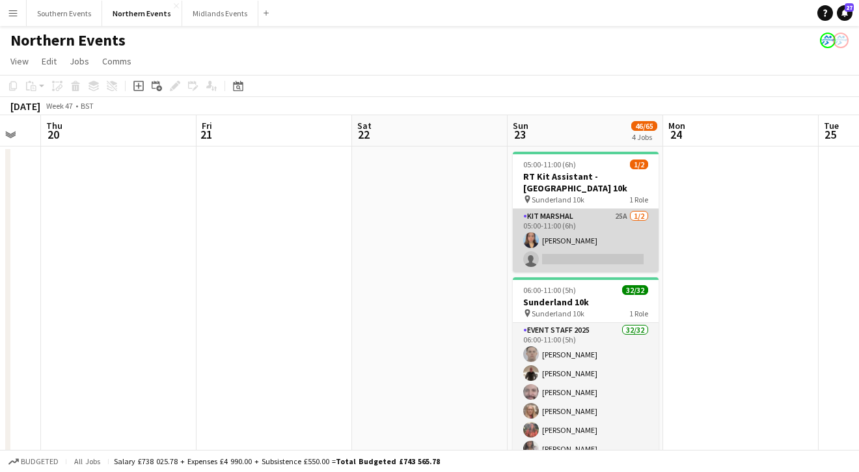
click at [598, 251] on app-card-role "Kit Marshal 25A [DATE] 05:00-11:00 (6h) [PERSON_NAME] single-neutral-actions" at bounding box center [586, 240] width 146 height 63
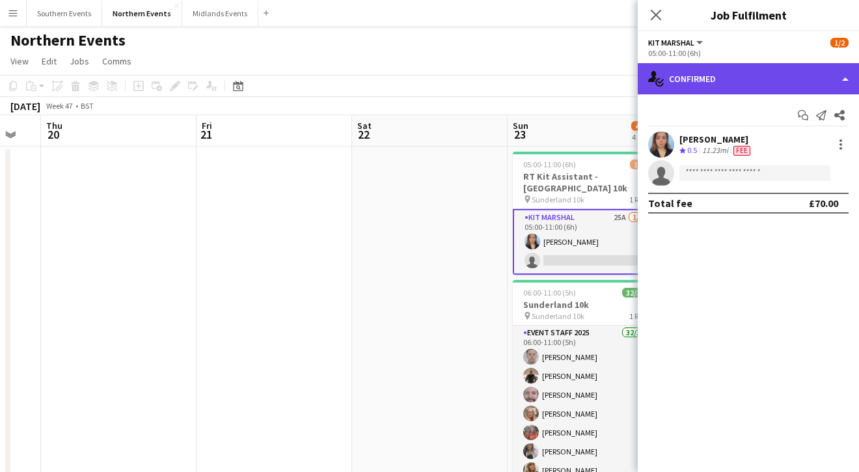
click at [755, 78] on div "single-neutral-actions-check-2 Confirmed" at bounding box center [748, 78] width 221 height 31
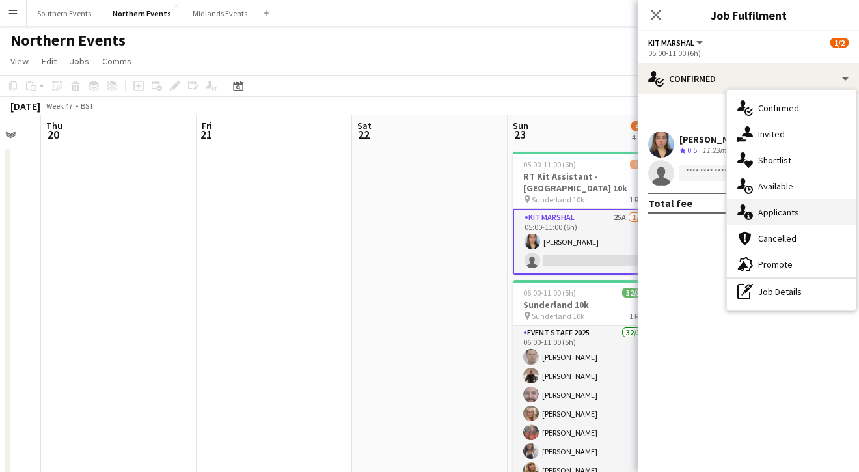
click at [766, 205] on div "single-neutral-actions-information Applicants" at bounding box center [791, 212] width 129 height 26
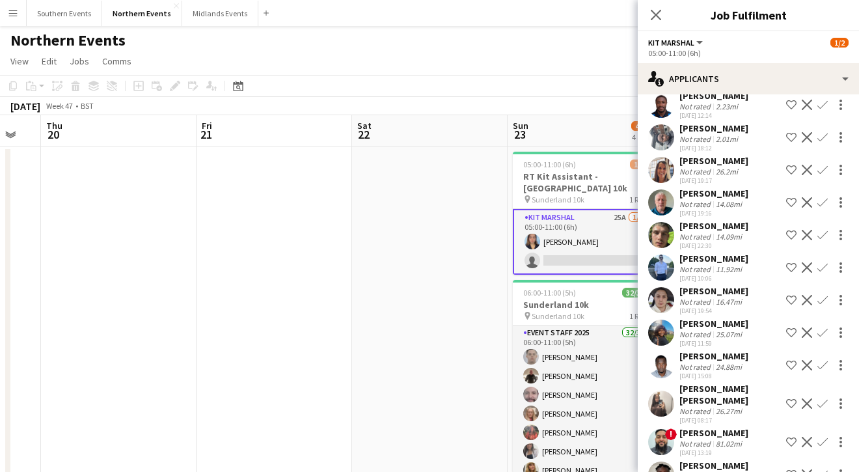
scroll to position [370, 0]
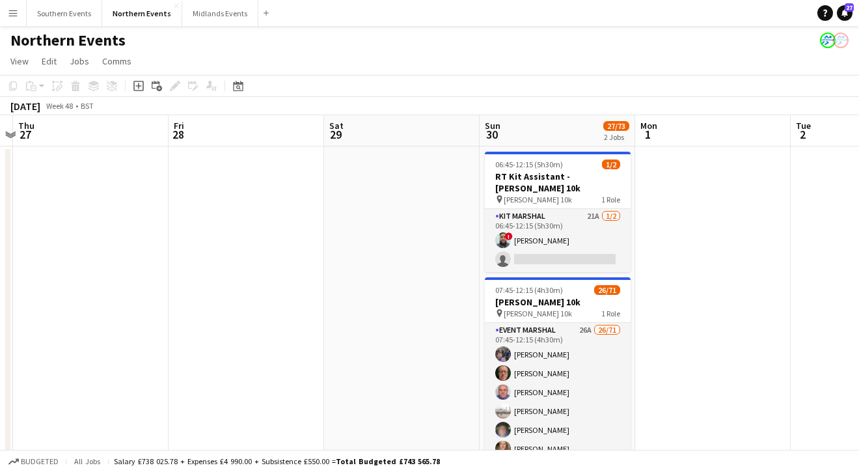
scroll to position [0, 527]
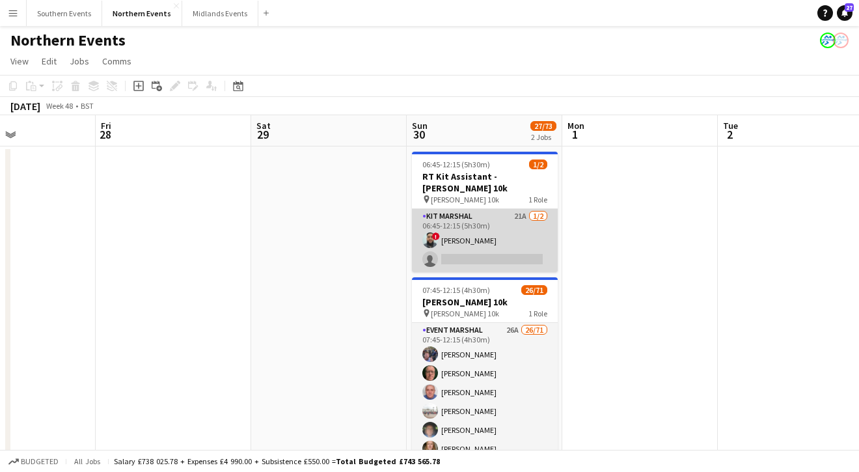
click at [483, 236] on app-card-role "Kit Marshal 21A [DATE] 06:45-12:15 (5h30m) ! [PERSON_NAME] single-neutral-actio…" at bounding box center [485, 240] width 146 height 63
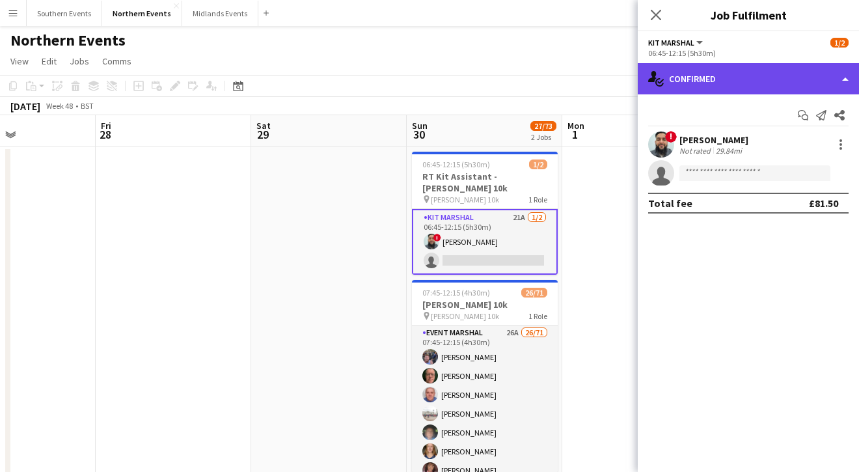
click at [792, 82] on div "single-neutral-actions-check-2 Confirmed" at bounding box center [748, 78] width 221 height 31
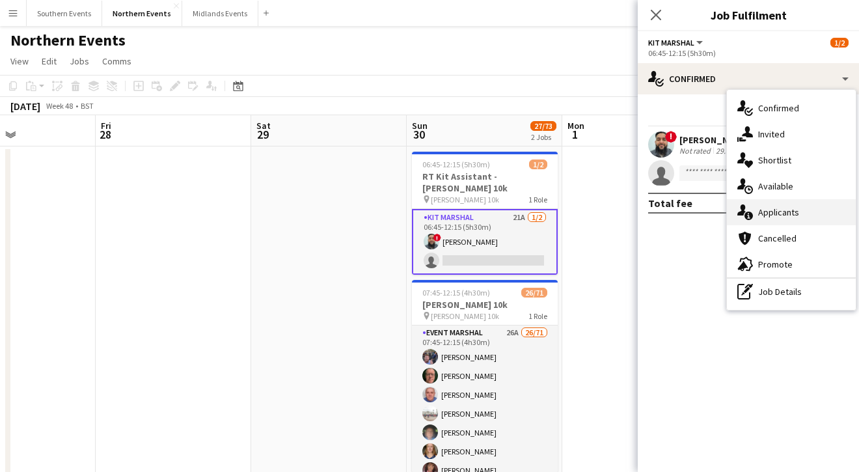
click at [764, 208] on span "Applicants" at bounding box center [778, 212] width 41 height 12
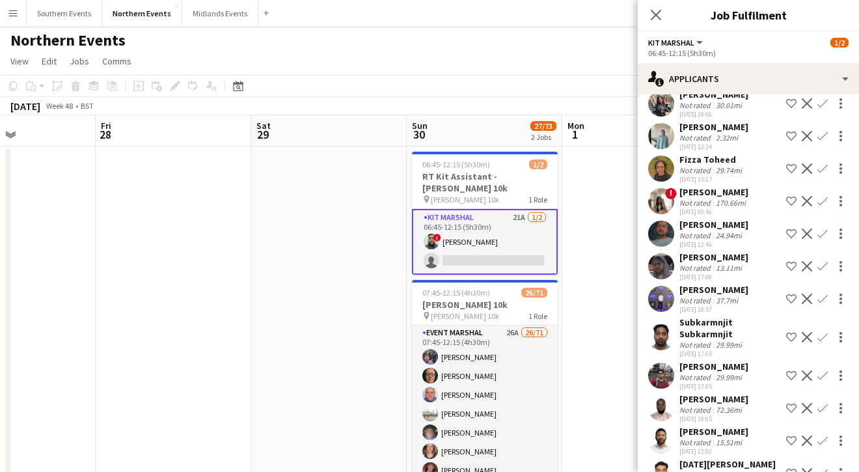
scroll to position [240, 0]
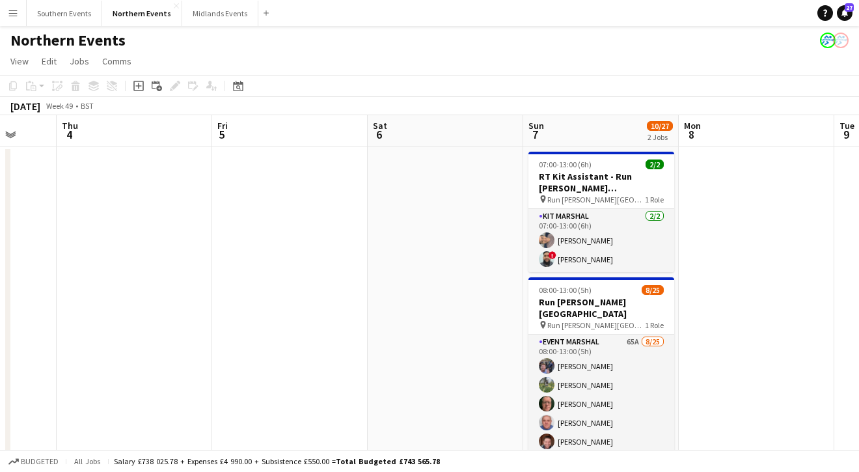
scroll to position [0, 396]
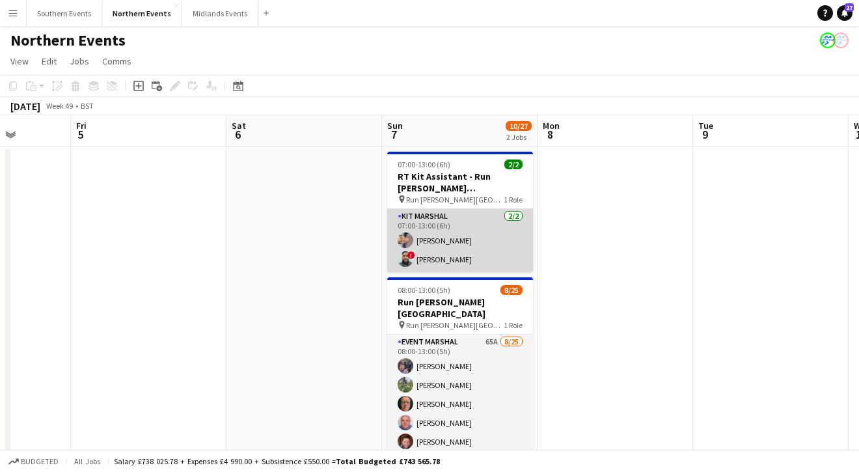
click at [506, 267] on app-card-role "Kit Marshal [DATE] 07:00-13:00 (6h) [PERSON_NAME] ! [PERSON_NAME]" at bounding box center [460, 240] width 146 height 63
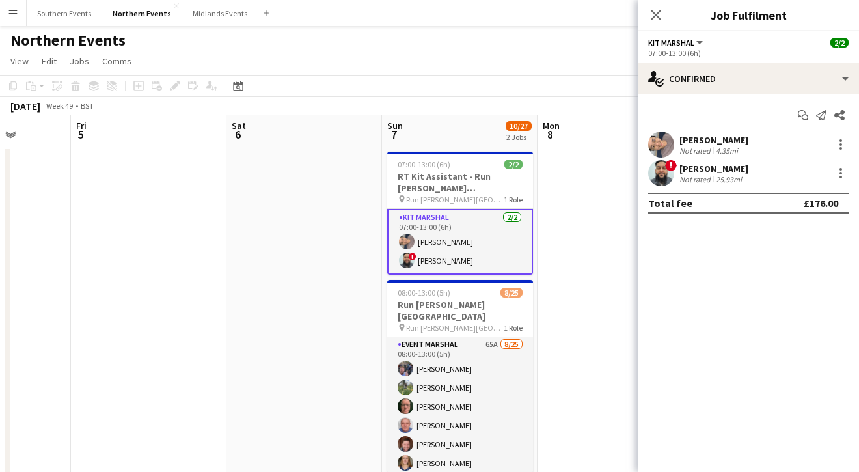
click at [528, 262] on app-card-role "Kit Marshal [DATE] 07:00-13:00 (6h) [PERSON_NAME] ! [PERSON_NAME]" at bounding box center [460, 242] width 146 height 66
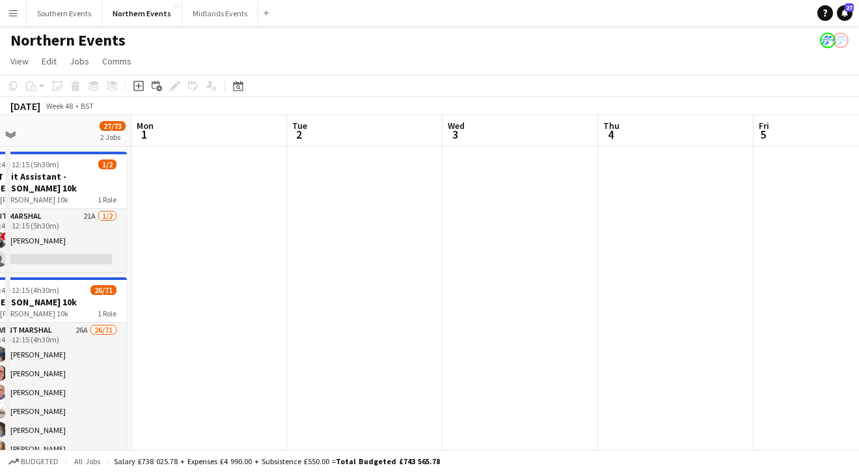
scroll to position [0, 326]
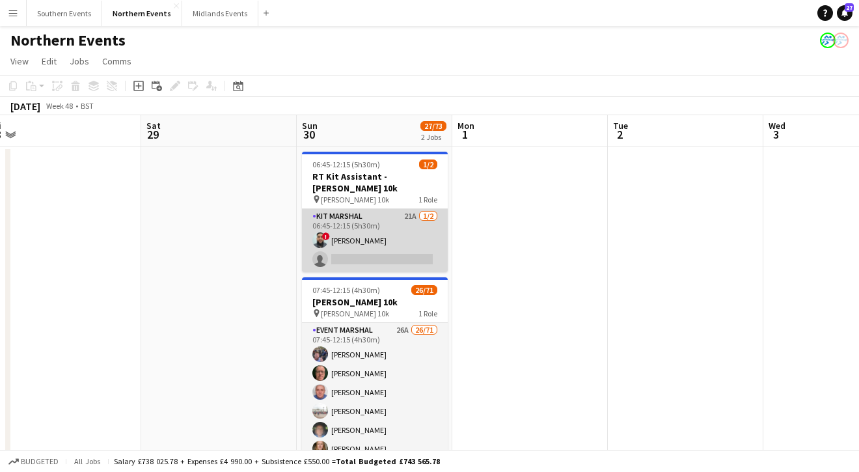
click at [365, 223] on app-card-role "Kit Marshal 21A [DATE] 06:45-12:15 (5h30m) ! [PERSON_NAME] single-neutral-actio…" at bounding box center [375, 240] width 146 height 63
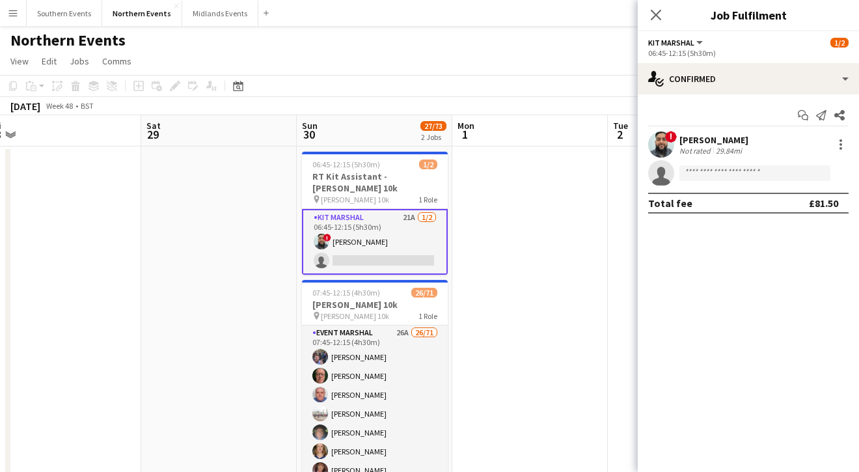
click at [669, 145] on app-user-avatar at bounding box center [661, 145] width 26 height 26
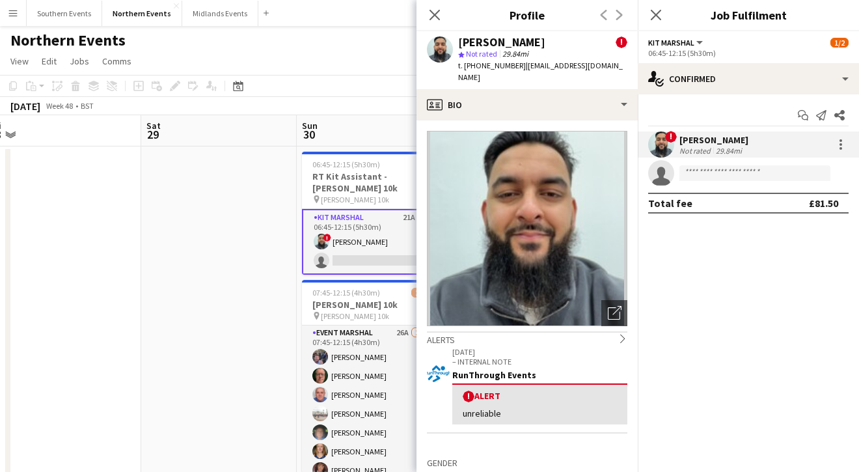
click at [484, 395] on div "! Alert" at bounding box center [540, 396] width 154 height 12
click at [628, 342] on app-crew-profile-bio "Open photos pop-in Alerts chevron-right [DATE] – INTERNAL NOTE RunThrough Event…" at bounding box center [527, 296] width 221 height 352
click at [618, 342] on icon "chevron-right" at bounding box center [622, 338] width 9 height 9
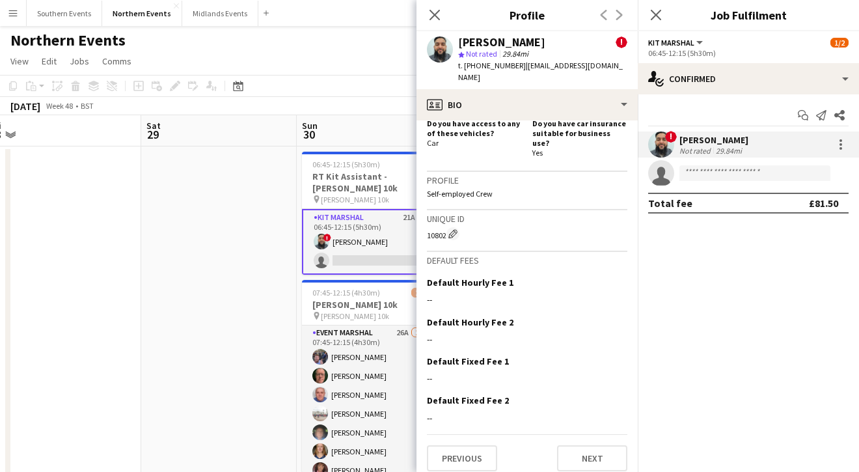
scroll to position [0, 0]
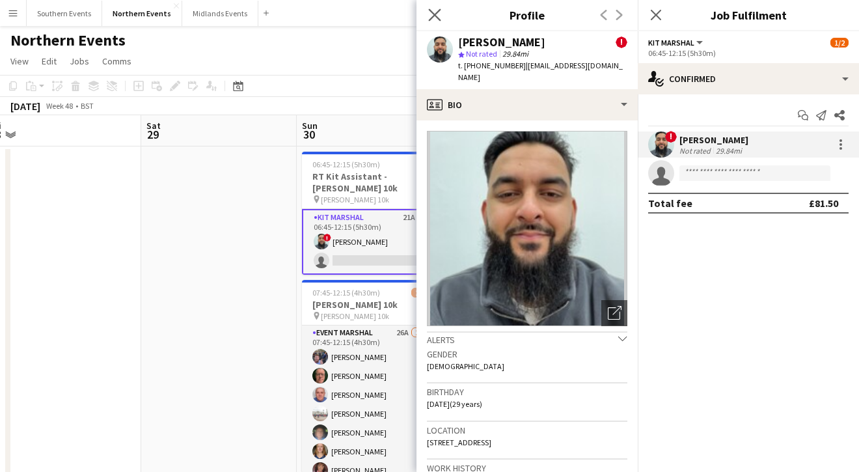
click at [436, 21] on icon "Close pop-in" at bounding box center [434, 14] width 12 height 12
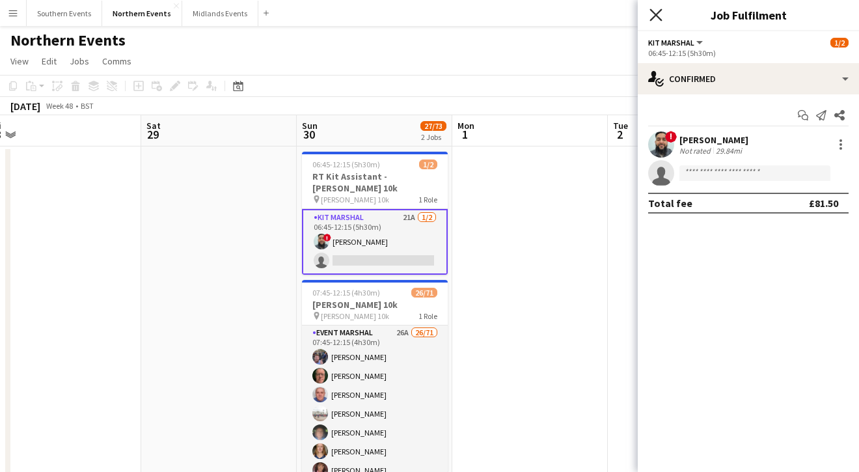
click at [655, 12] on icon "Close pop-in" at bounding box center [656, 14] width 12 height 12
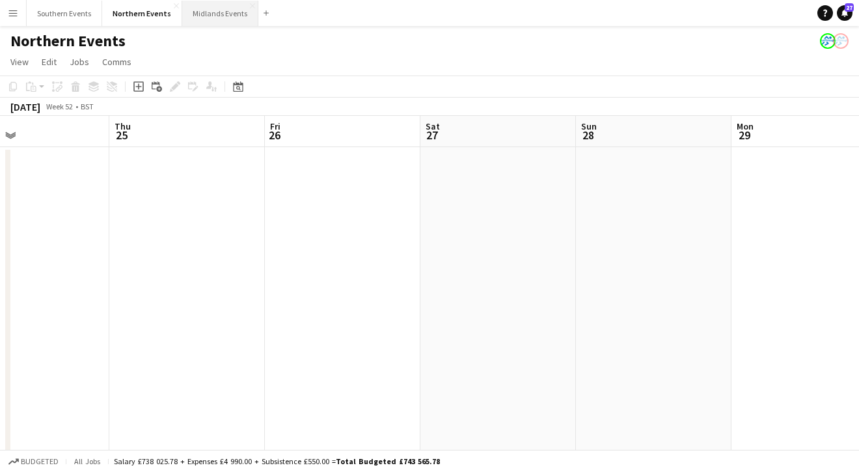
click at [201, 13] on button "Midlands Events Close" at bounding box center [220, 13] width 76 height 25
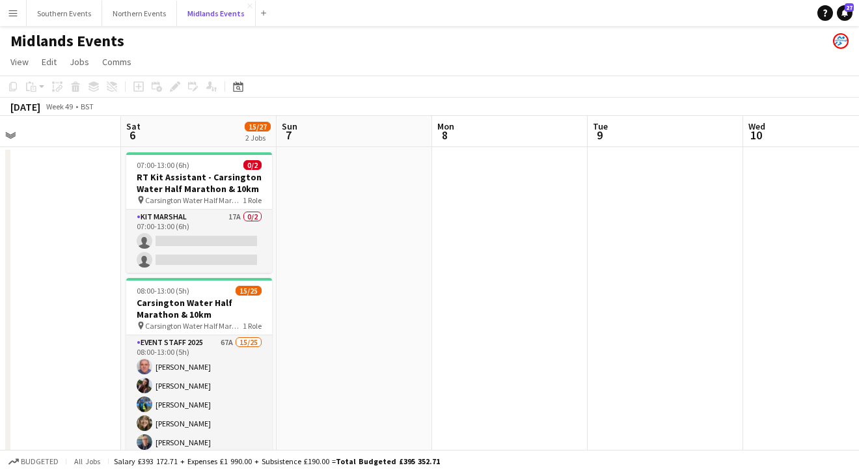
scroll to position [0, 506]
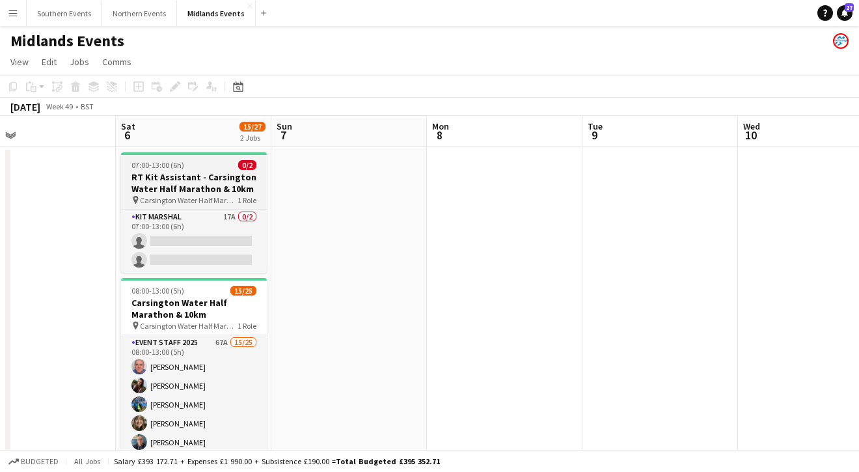
click at [210, 203] on span "Carsington Water Half Marathon & 10km" at bounding box center [189, 200] width 98 height 10
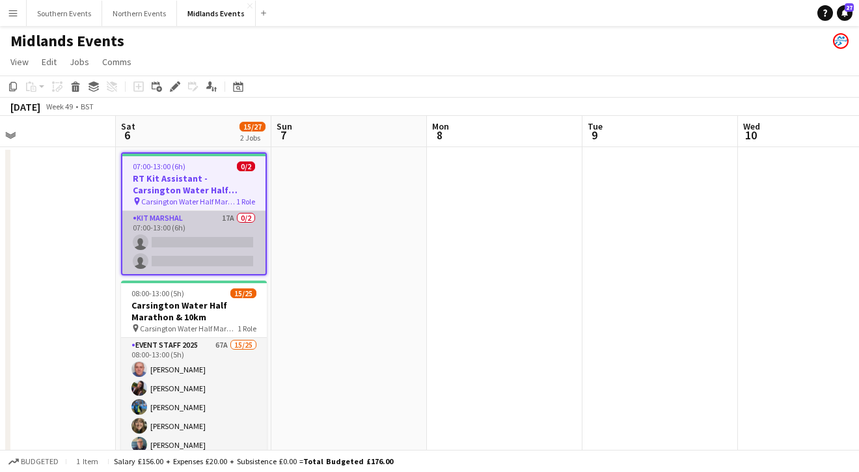
click at [194, 232] on app-card-role "Kit Marshal 17A 0/2 07:00-13:00 (6h) single-neutral-actions single-neutral-acti…" at bounding box center [193, 242] width 143 height 63
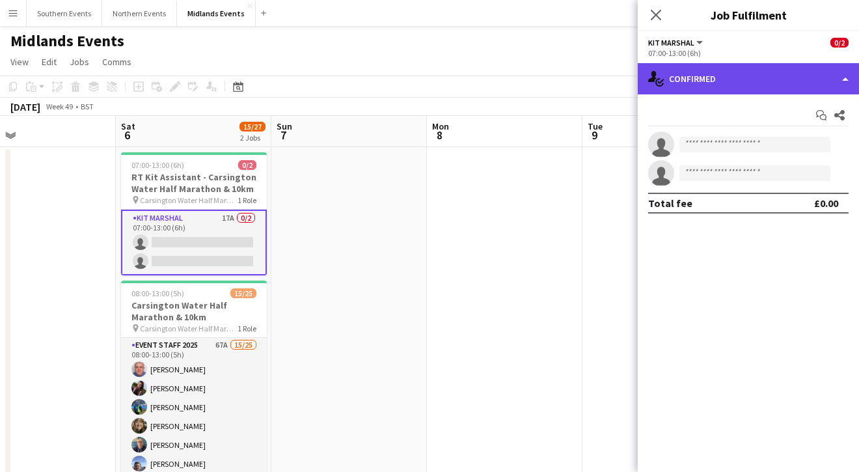
click at [760, 81] on div "single-neutral-actions-check-2 Confirmed" at bounding box center [748, 78] width 221 height 31
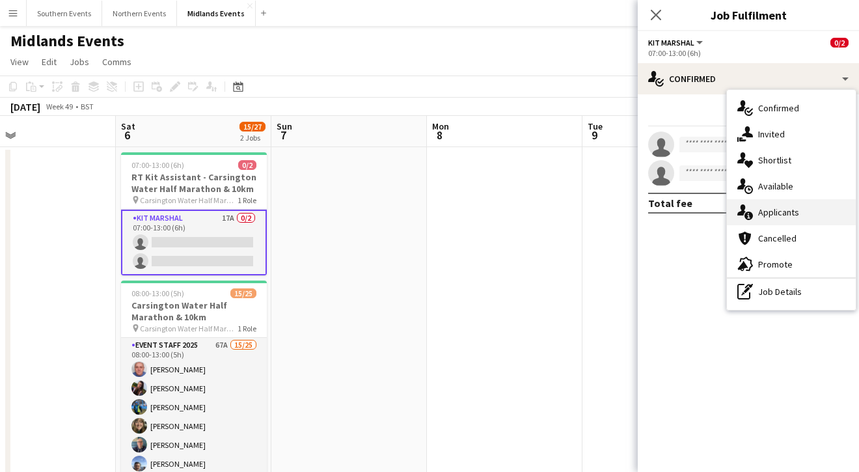
click at [769, 208] on span "Applicants" at bounding box center [778, 212] width 41 height 12
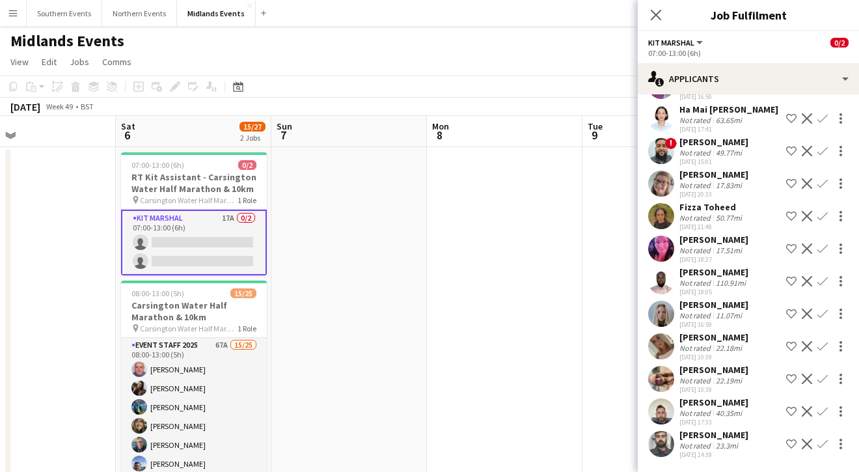
scroll to position [0, 0]
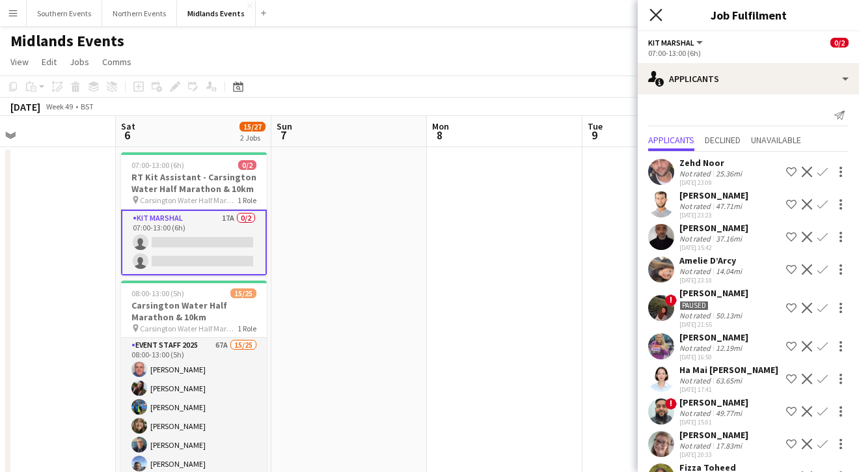
click at [652, 9] on icon "Close pop-in" at bounding box center [656, 14] width 12 height 12
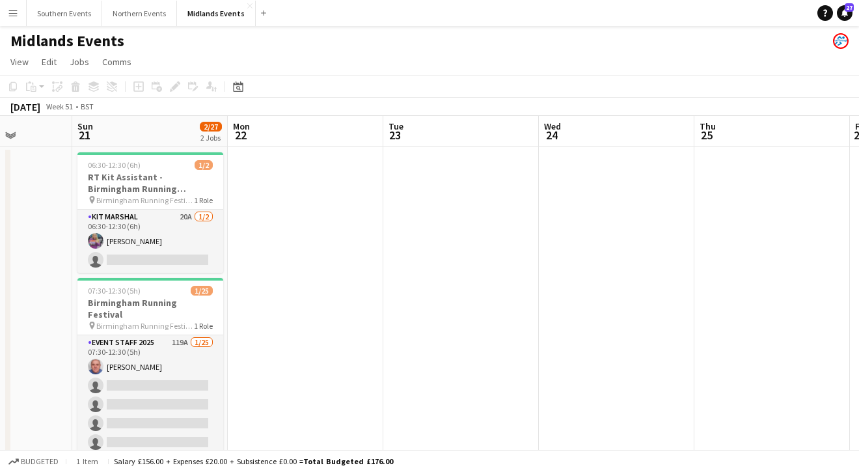
scroll to position [0, 553]
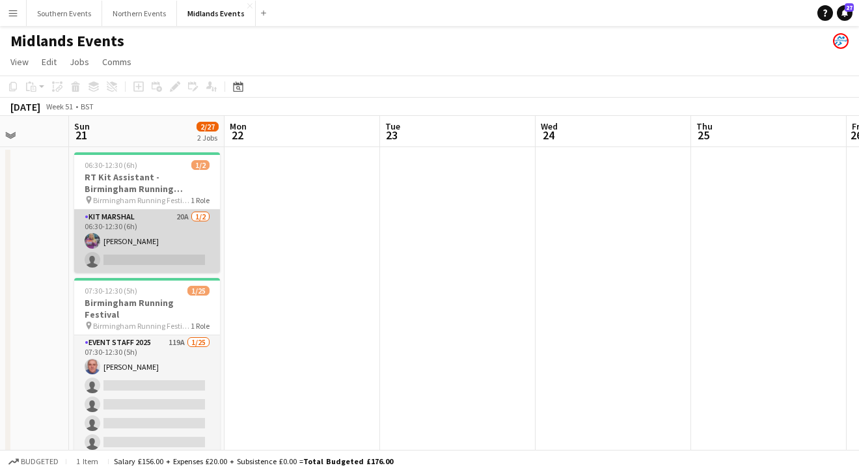
click at [160, 247] on app-card-role "Kit Marshal 20A [DATE] 06:30-12:30 (6h) [PERSON_NAME] single-neutral-actions" at bounding box center [147, 241] width 146 height 63
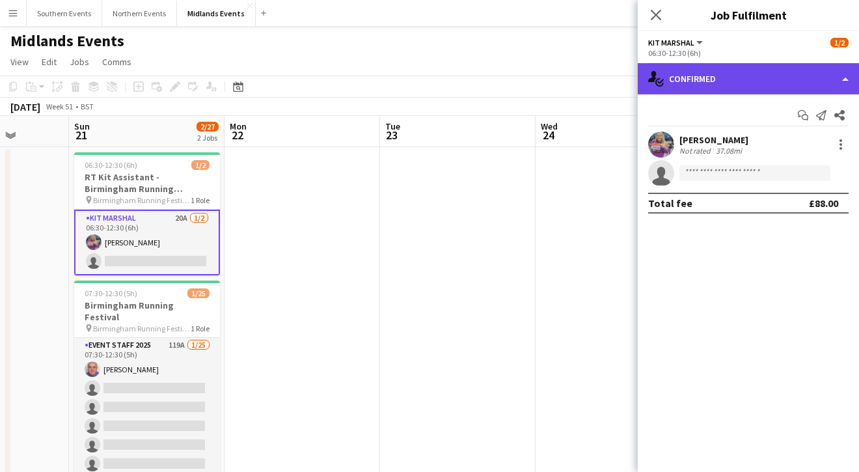
click at [761, 85] on div "single-neutral-actions-check-2 Confirmed" at bounding box center [748, 78] width 221 height 31
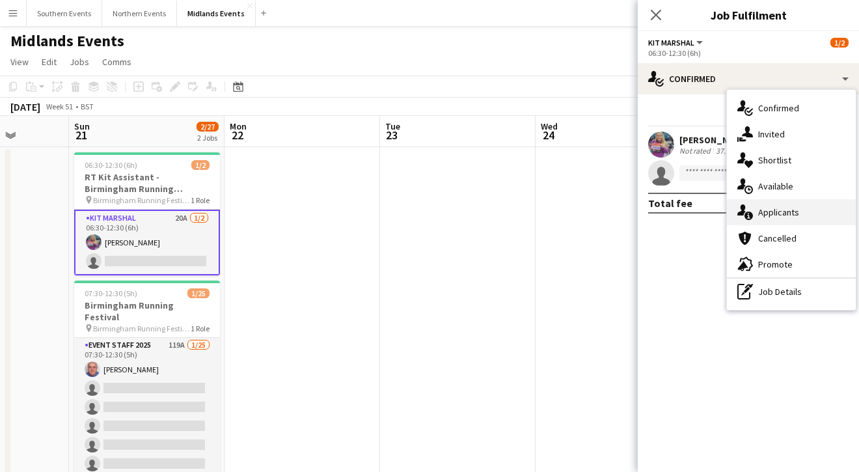
click at [767, 214] on span "Applicants" at bounding box center [778, 212] width 41 height 12
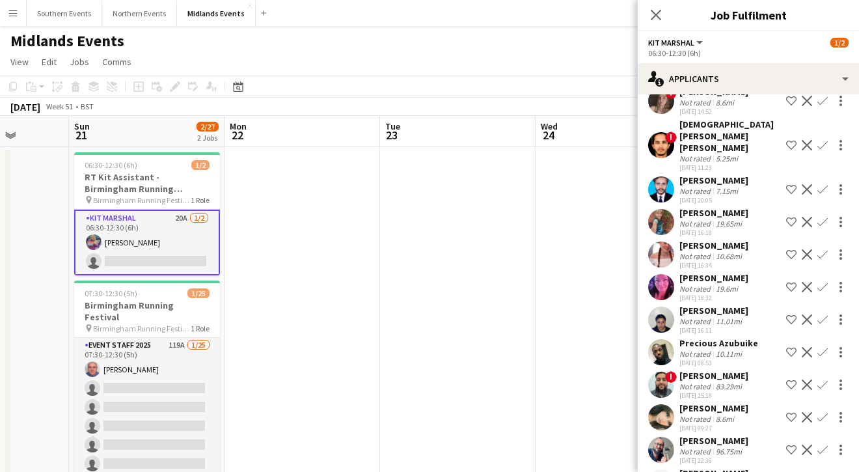
scroll to position [346, 0]
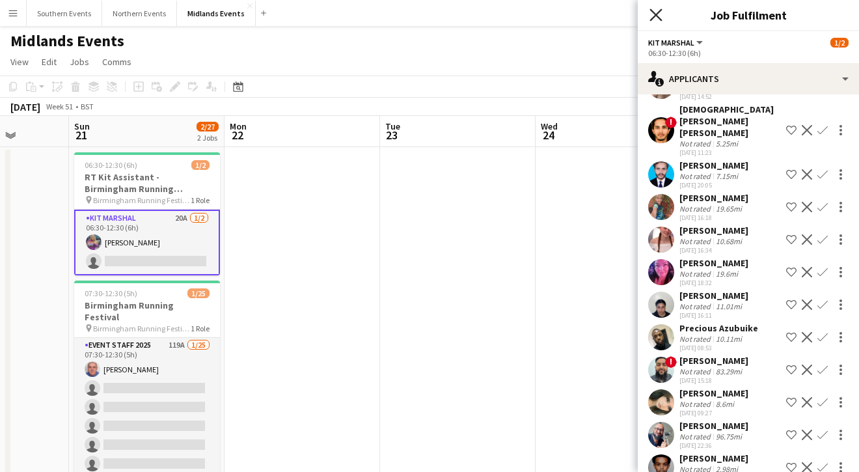
click at [657, 12] on icon "Close pop-in" at bounding box center [656, 14] width 12 height 12
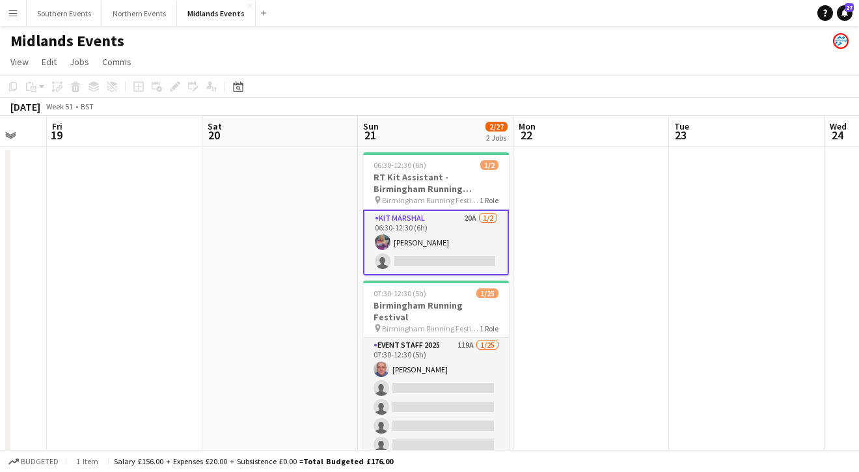
scroll to position [0, 467]
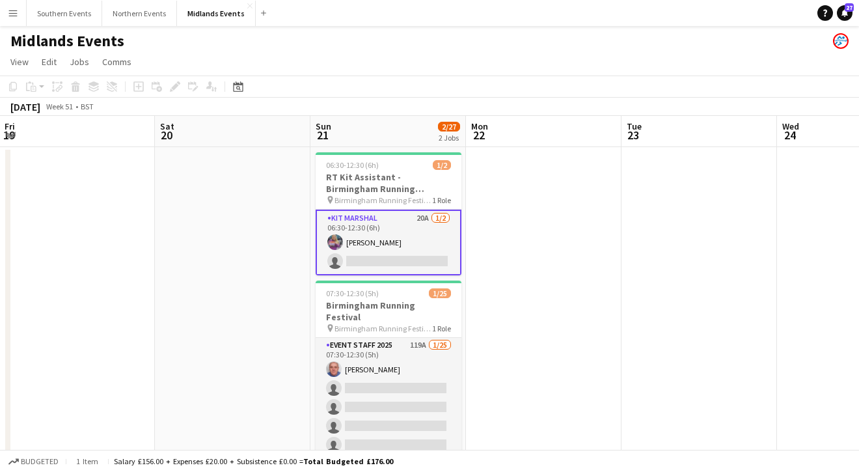
click at [489, 310] on app-date-cell at bounding box center [544, 322] width 156 height 351
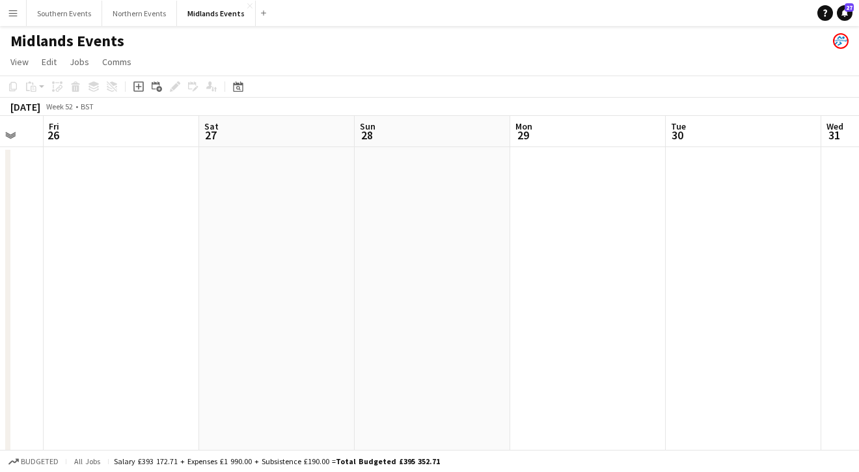
scroll to position [0, 419]
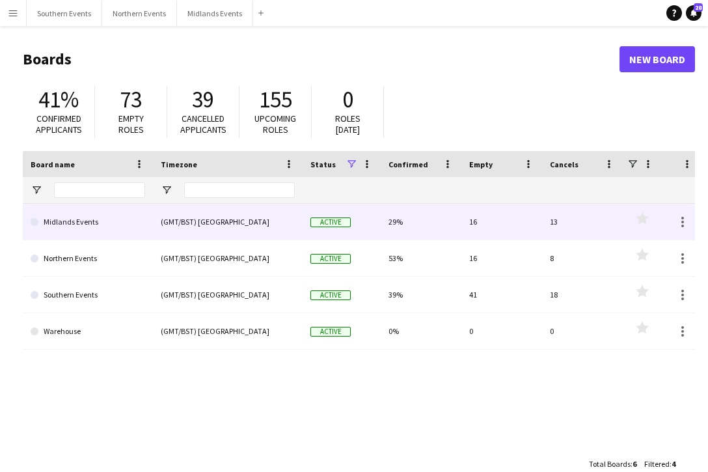
click at [83, 232] on link "Midlands Events" at bounding box center [88, 222] width 115 height 36
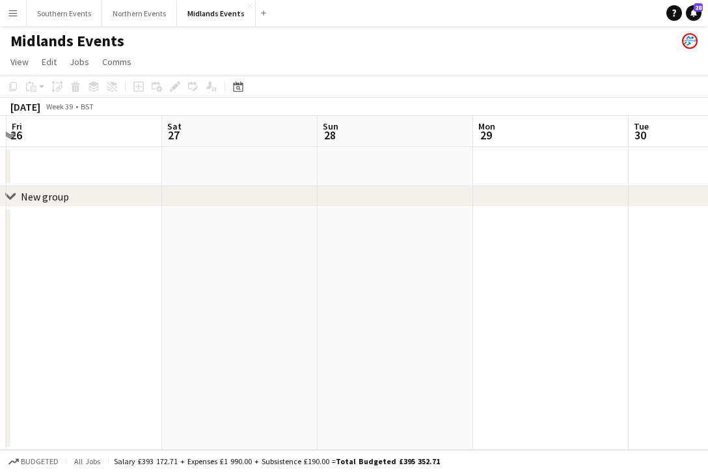
scroll to position [0, 269]
click at [224, 314] on app-date-cell at bounding box center [276, 328] width 156 height 243
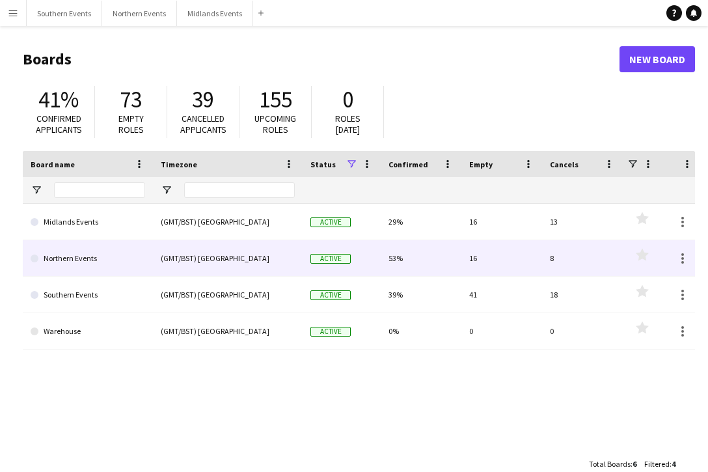
click at [105, 260] on link "Northern Events" at bounding box center [88, 258] width 115 height 36
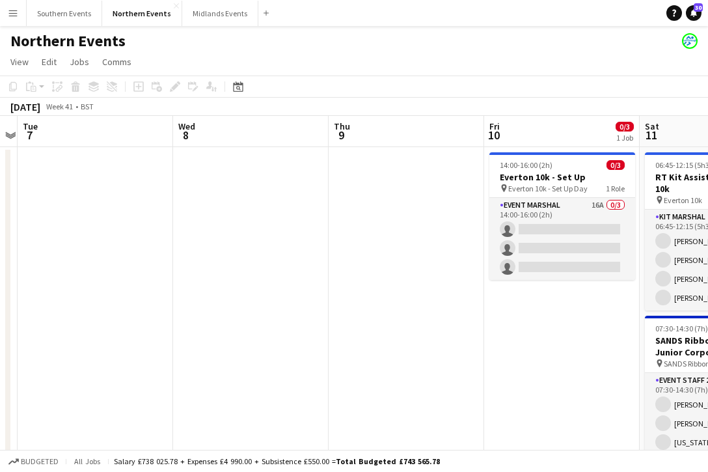
scroll to position [0, 553]
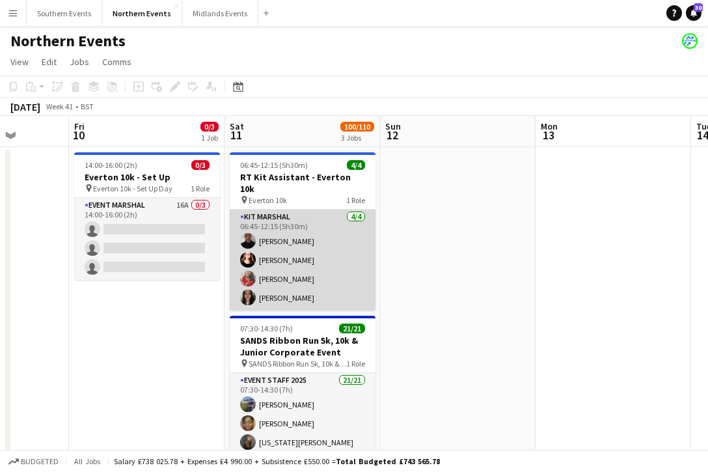
click at [295, 273] on app-card-role "Kit Marshal [DATE] 06:45-12:15 (5h30m) [PERSON_NAME] [PERSON_NAME] [PERSON_NAME…" at bounding box center [303, 260] width 146 height 101
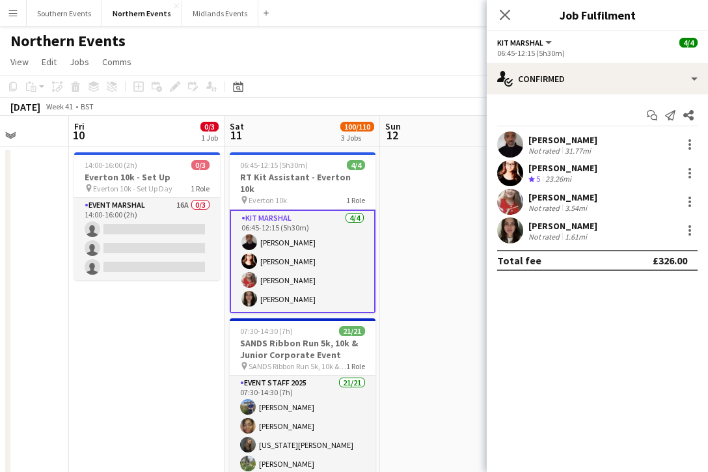
click at [448, 202] on app-date-cell at bounding box center [458, 440] width 156 height 587
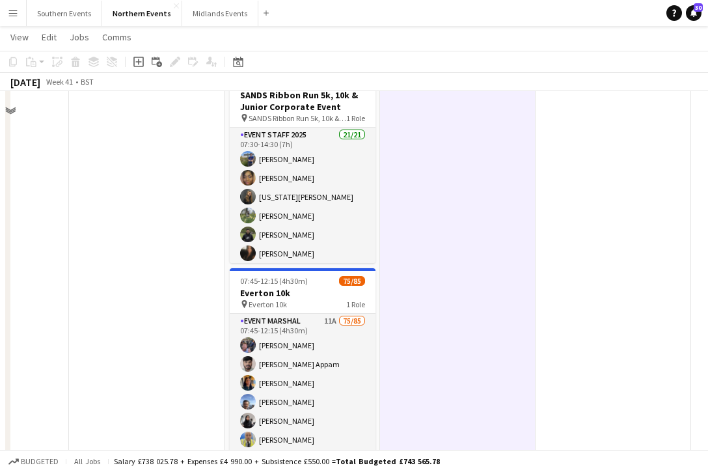
scroll to position [0, 0]
